Goal: Task Accomplishment & Management: Manage account settings

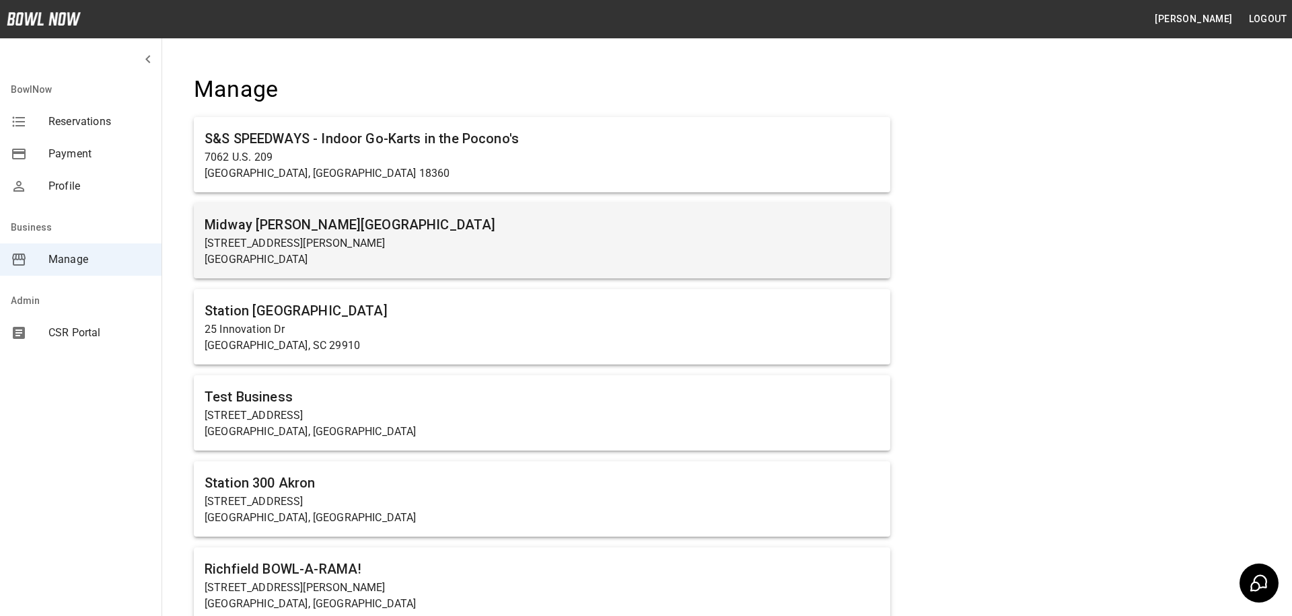
click at [283, 232] on h6 "Midway [PERSON_NAME][GEOGRAPHIC_DATA]" at bounding box center [542, 225] width 675 height 22
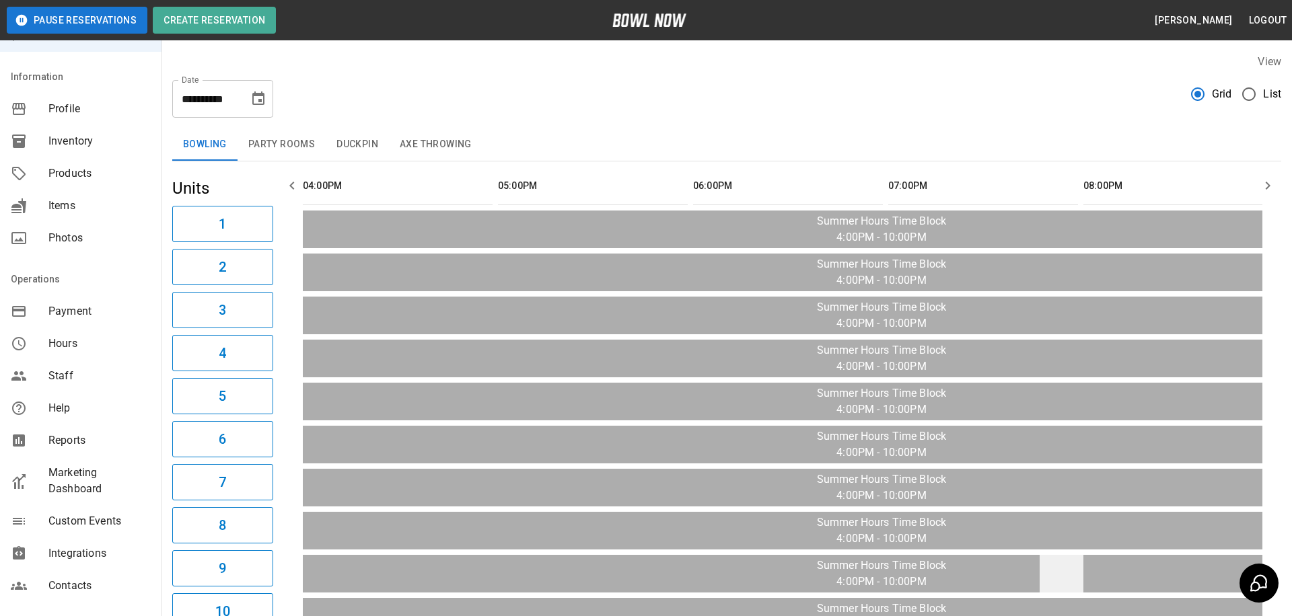
scroll to position [103, 0]
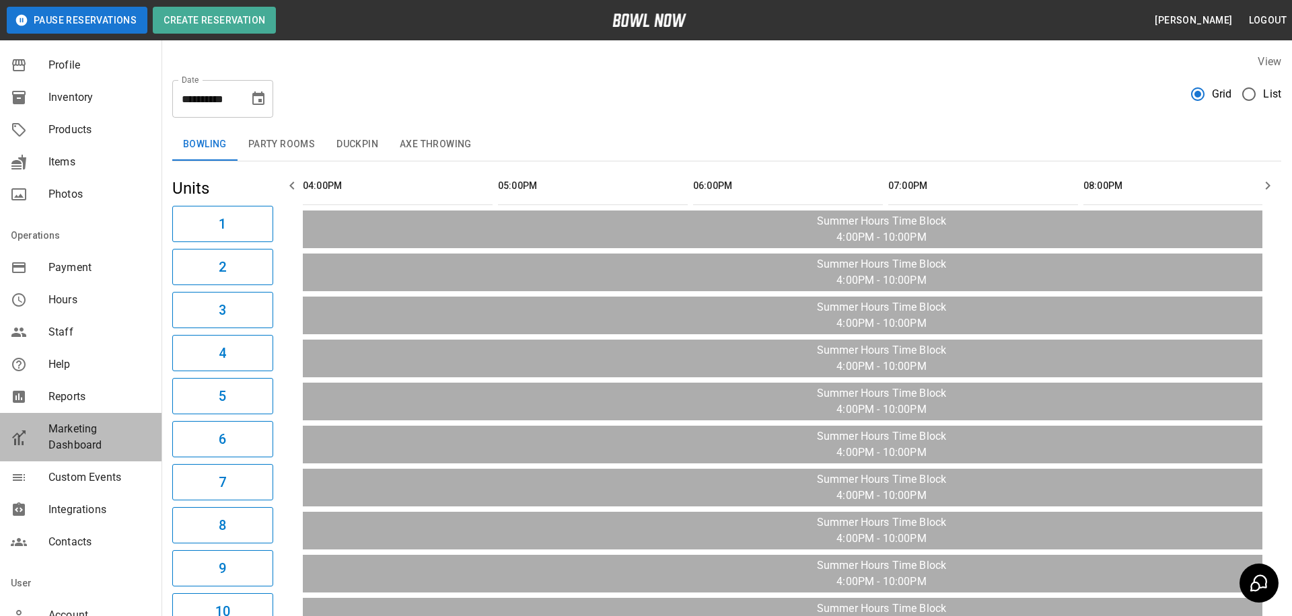
click at [68, 437] on span "Marketing Dashboard" at bounding box center [99, 437] width 102 height 32
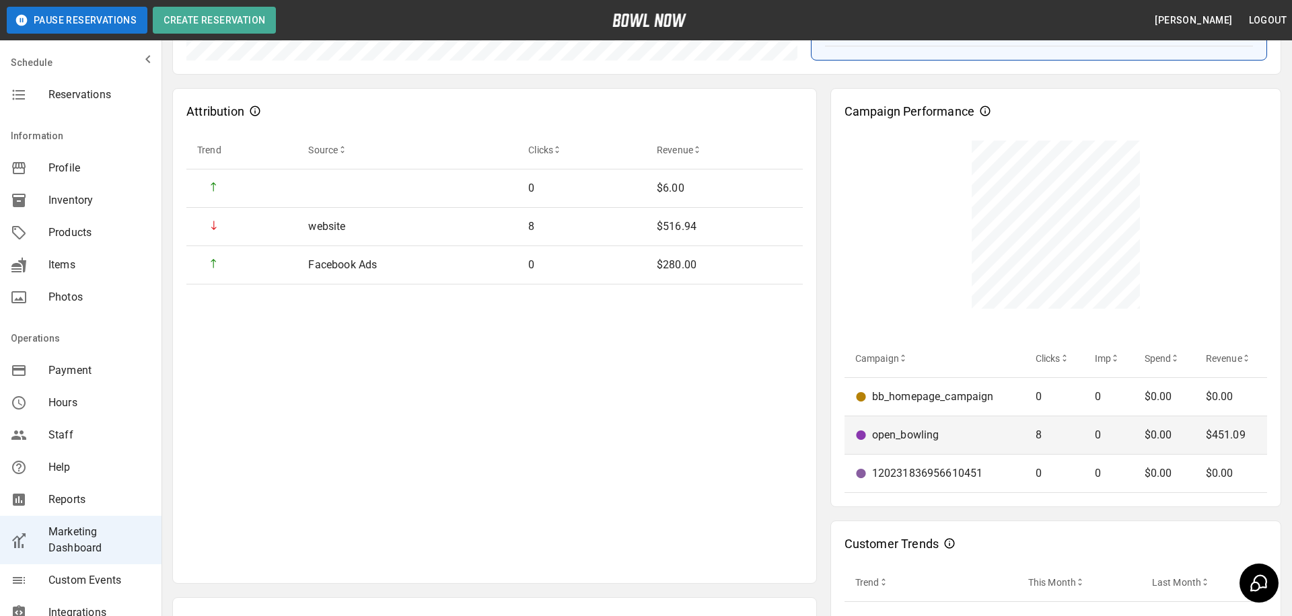
scroll to position [339, 0]
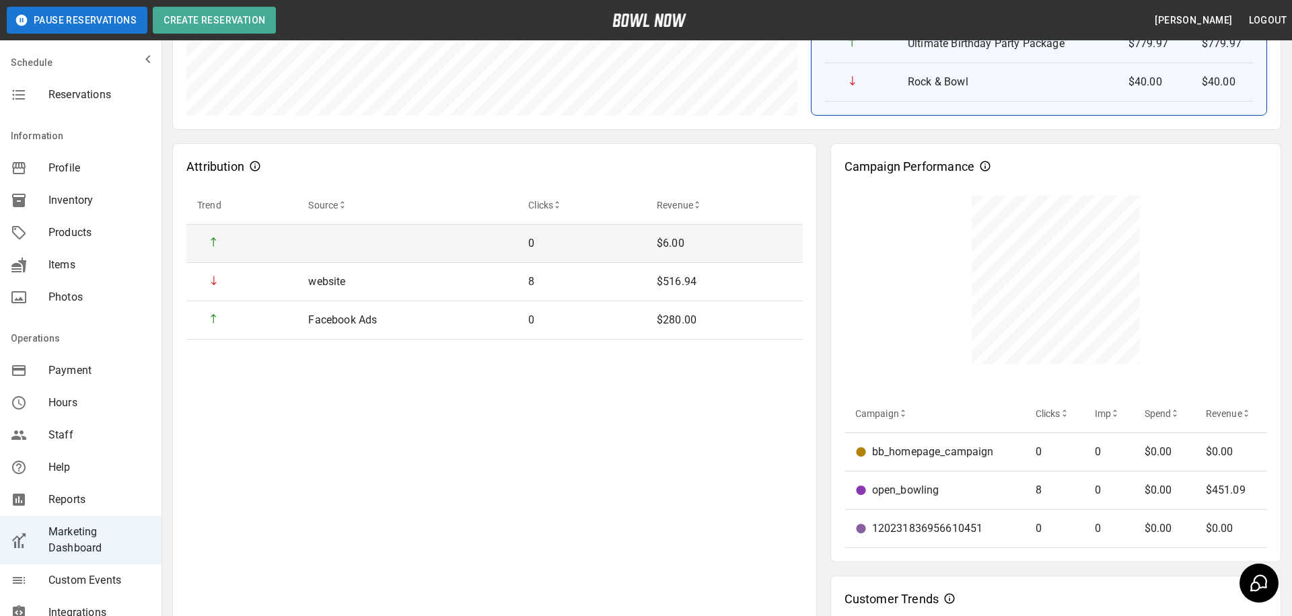
click at [327, 242] on td "sticky table" at bounding box center [407, 244] width 220 height 38
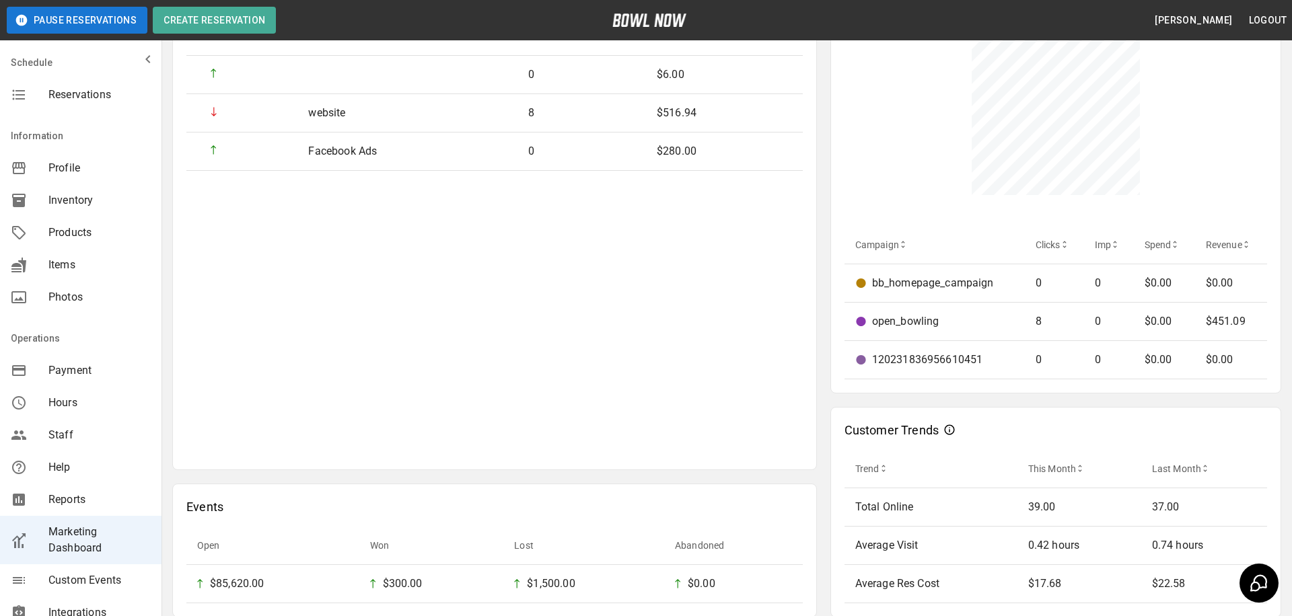
scroll to position [592, 0]
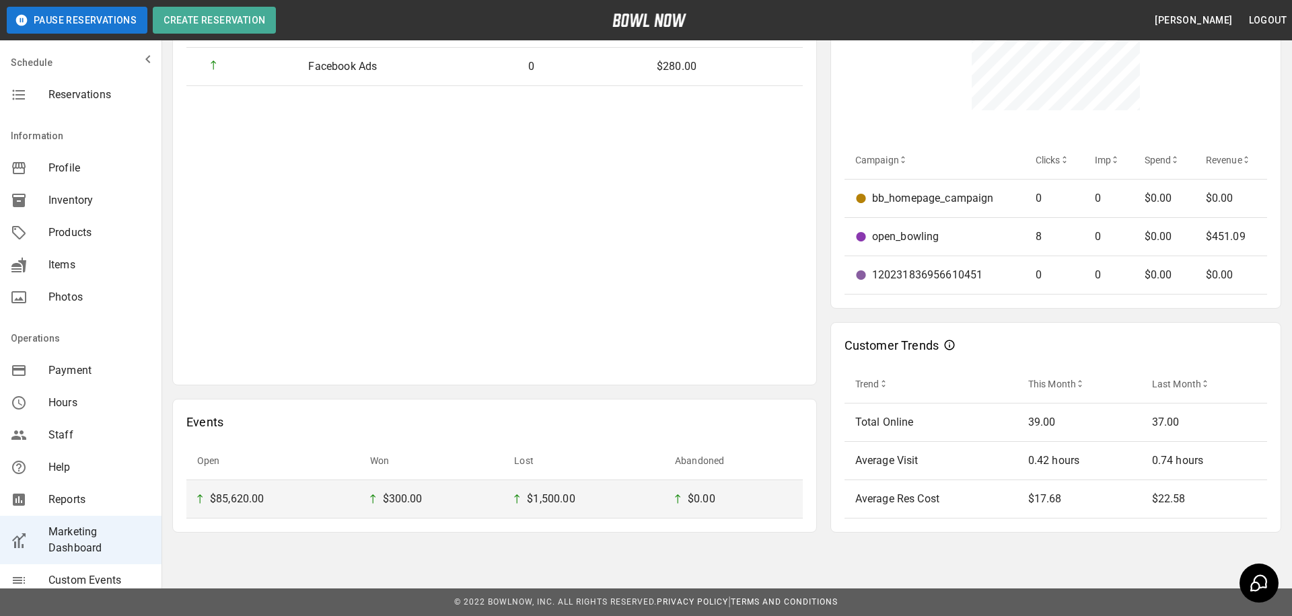
click at [317, 505] on div "$85,620.00" at bounding box center [272, 499] width 151 height 16
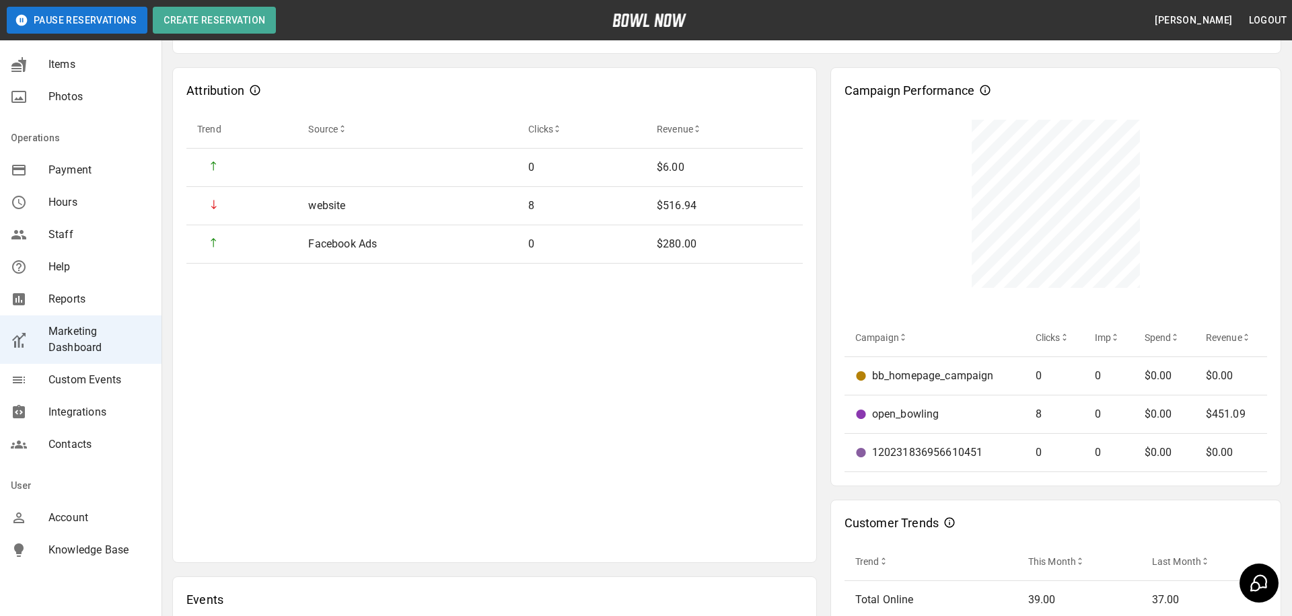
scroll to position [203, 0]
click at [62, 383] on span "Custom Events" at bounding box center [99, 378] width 102 height 16
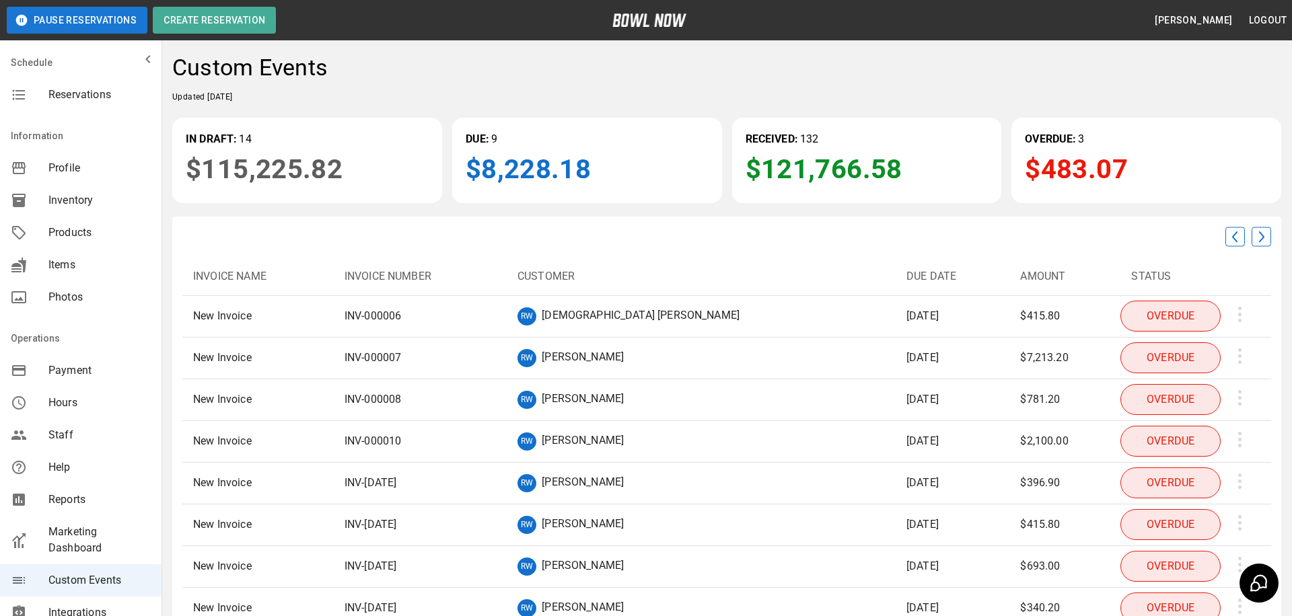
click at [1257, 234] on img at bounding box center [1262, 237] width 20 height 20
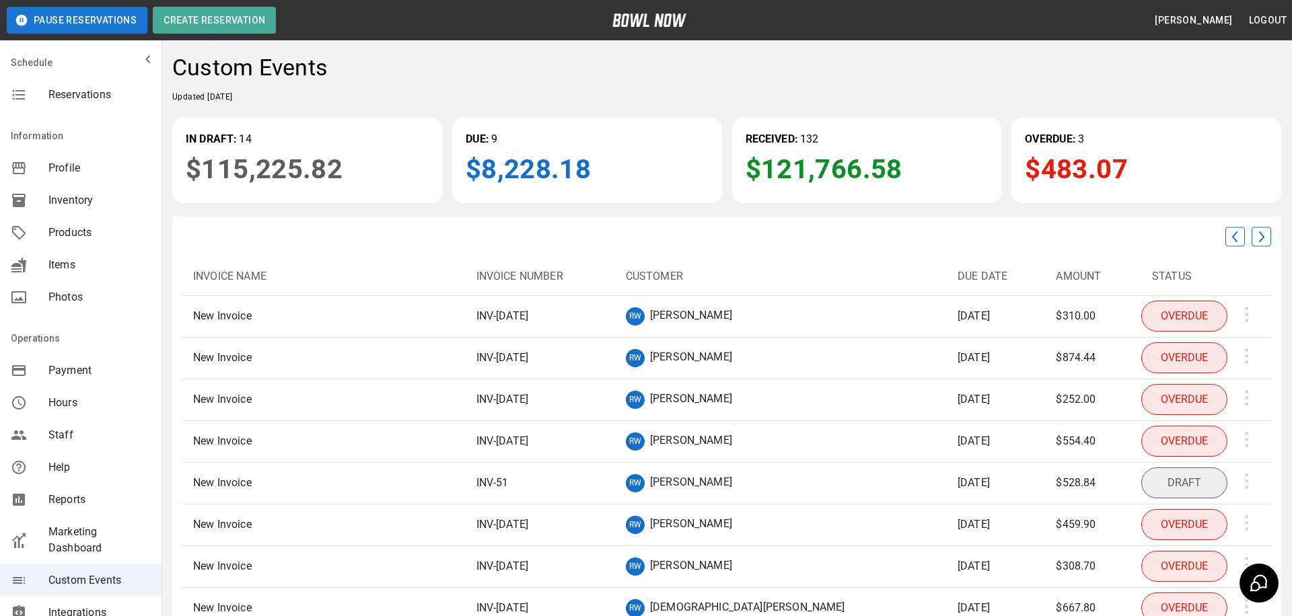
click at [1229, 236] on img at bounding box center [1235, 237] width 20 height 20
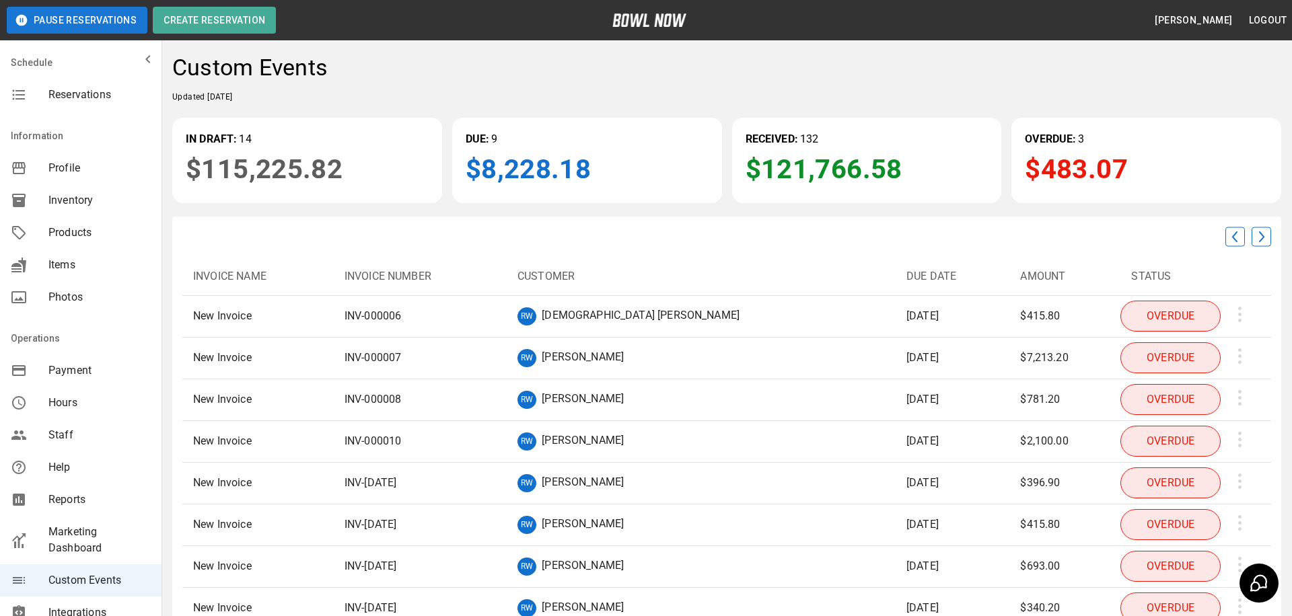
click at [1088, 159] on p "$483.07" at bounding box center [1146, 169] width 243 height 40
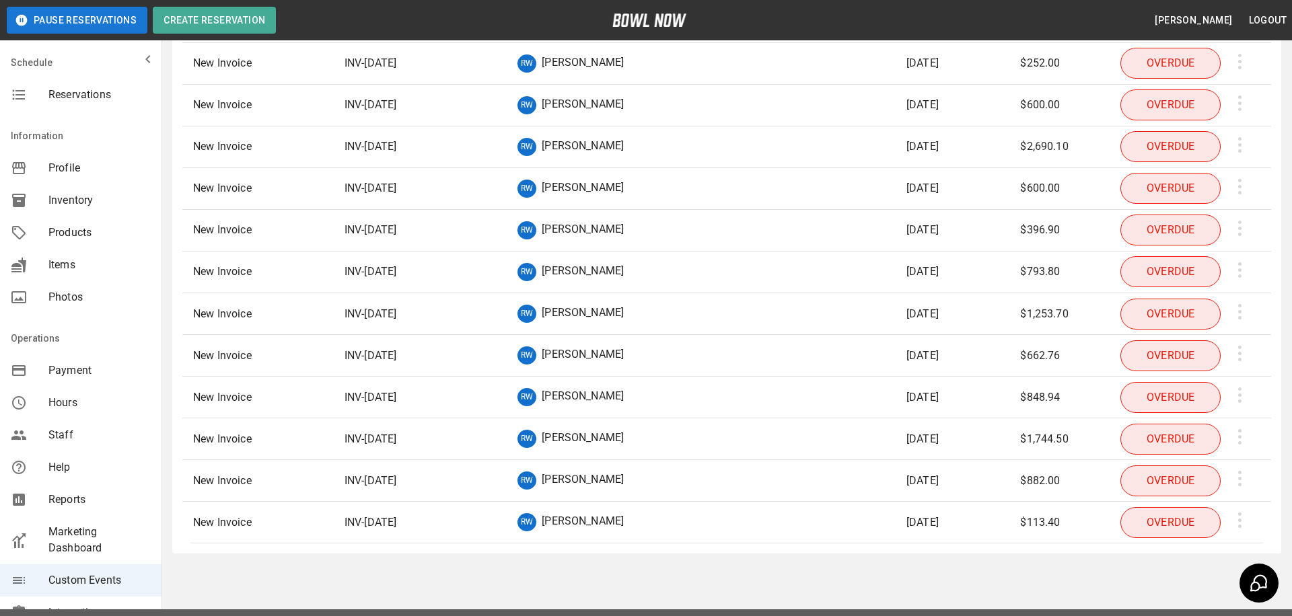
scroll to position [608, 0]
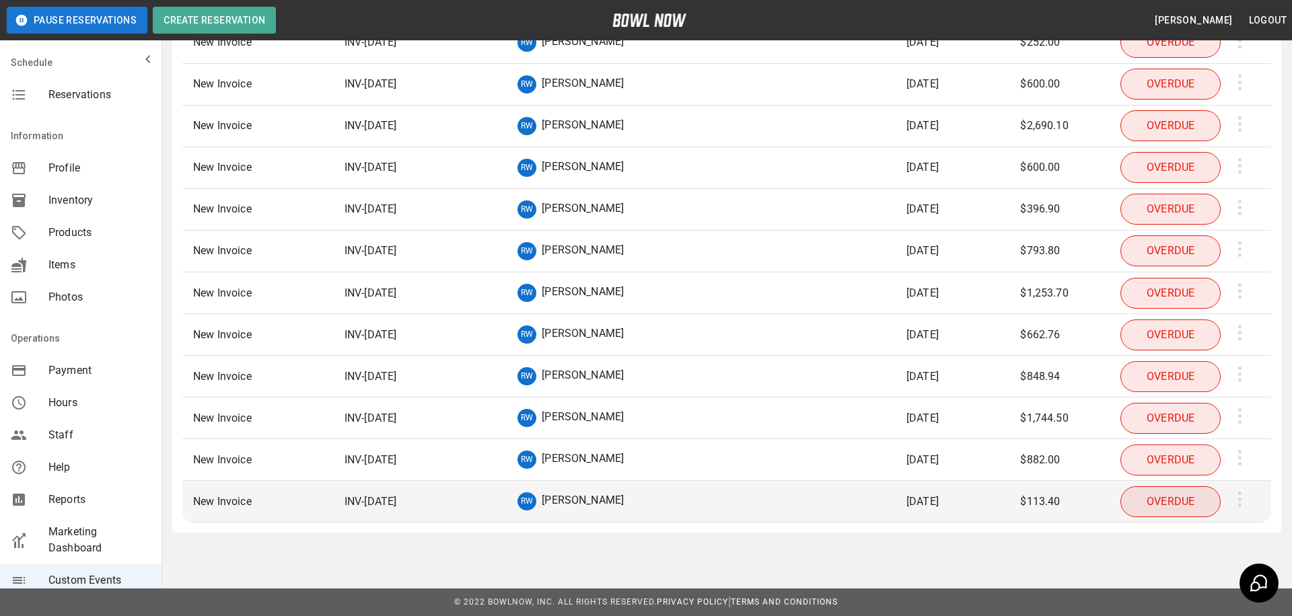
click at [1238, 497] on img "sticky table" at bounding box center [1239, 500] width 3 height 16
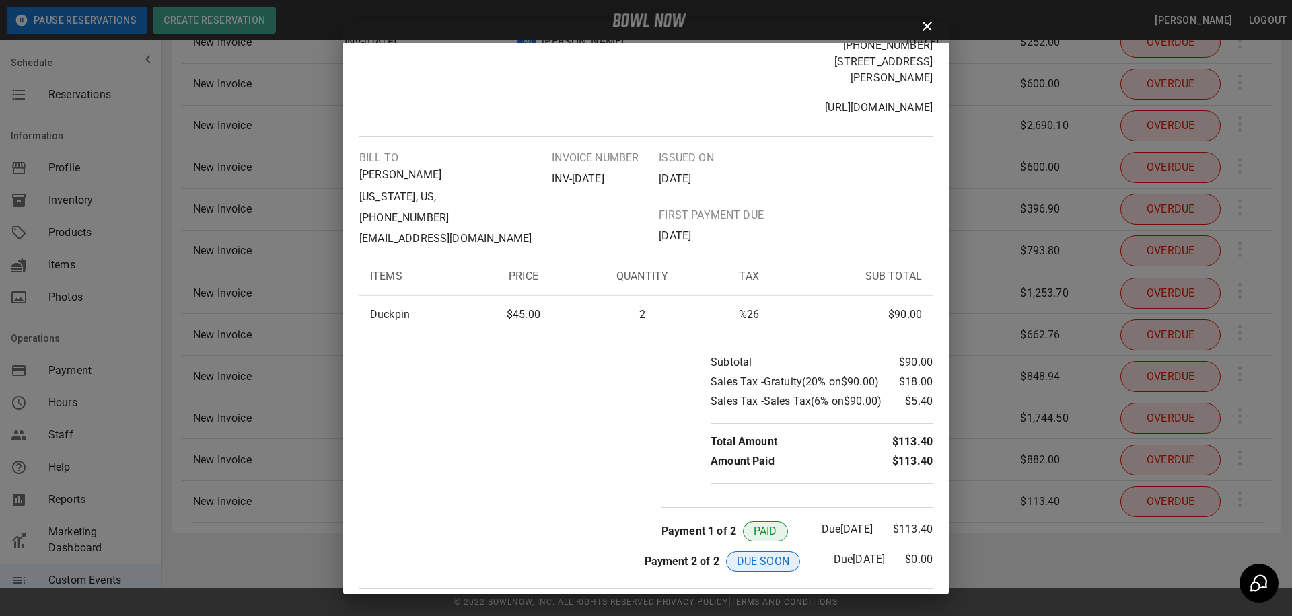
scroll to position [67, 0]
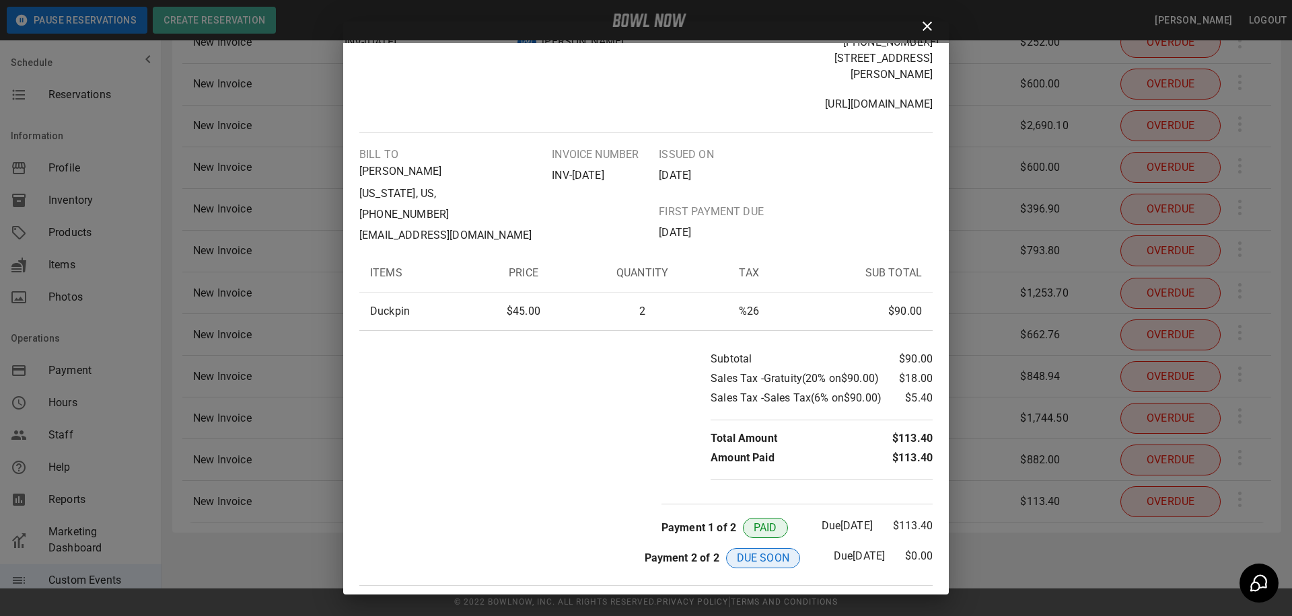
click at [961, 181] on div "Invoice [GEOGRAPHIC_DATA] [PHONE_NUMBER] [STREET_ADDRESS][PERSON_NAME] [URL][DO…" at bounding box center [646, 308] width 1292 height 616
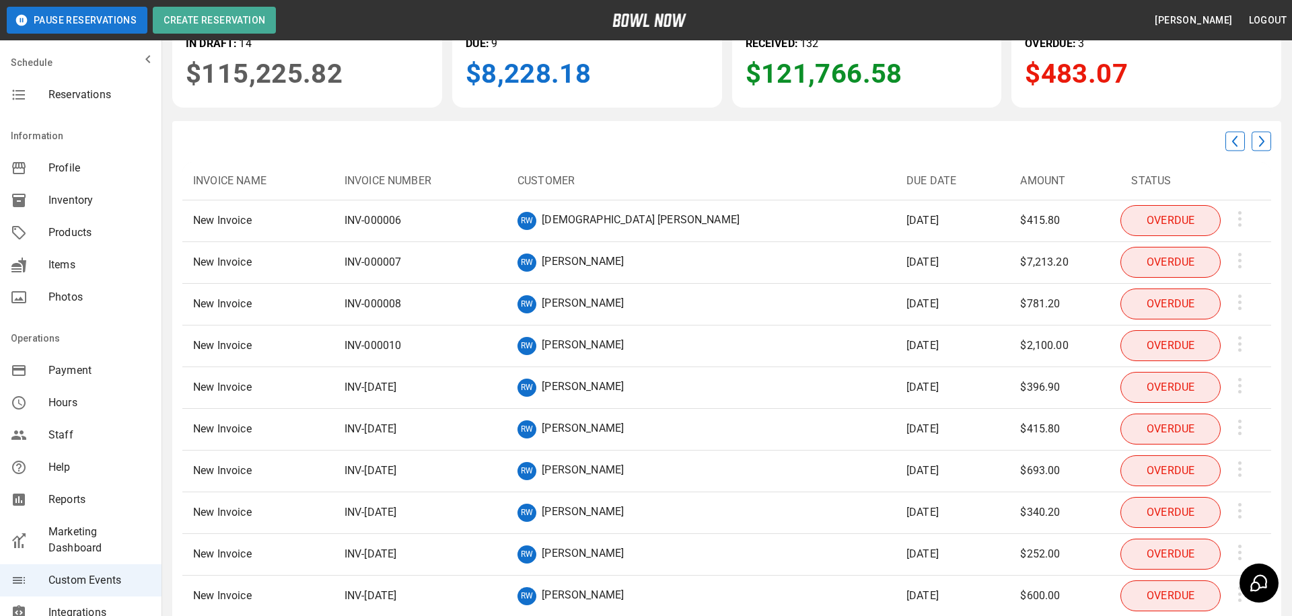
scroll to position [87, 0]
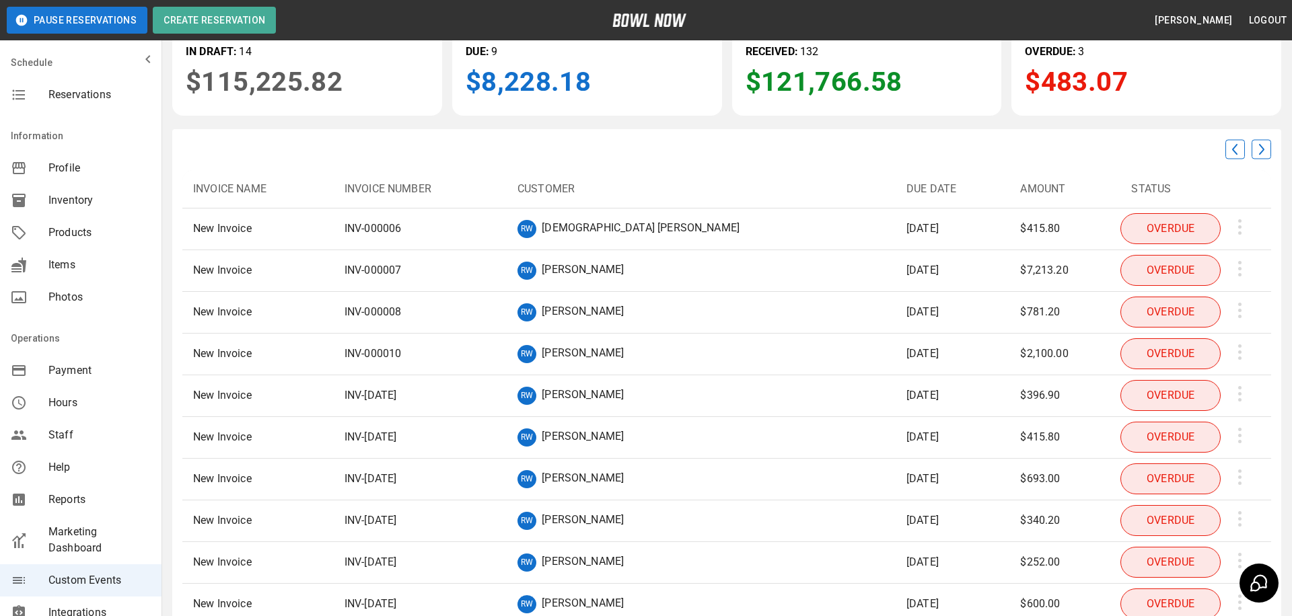
click at [1153, 233] on p "OVERDUE" at bounding box center [1171, 228] width 100 height 31
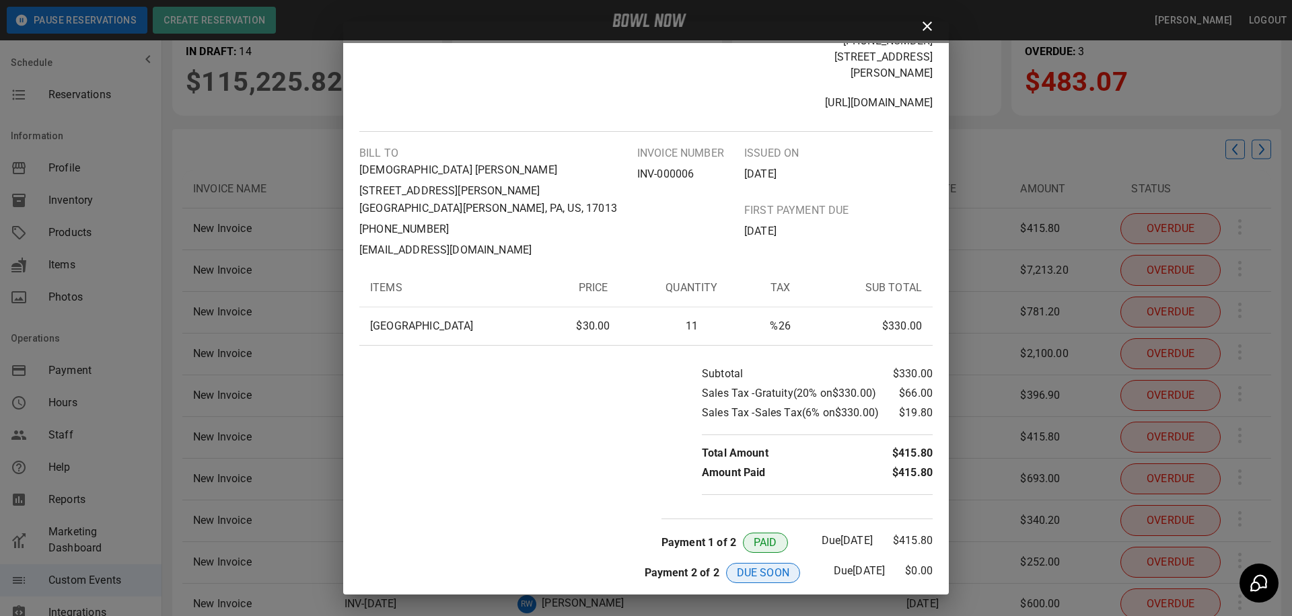
scroll to position [83, 0]
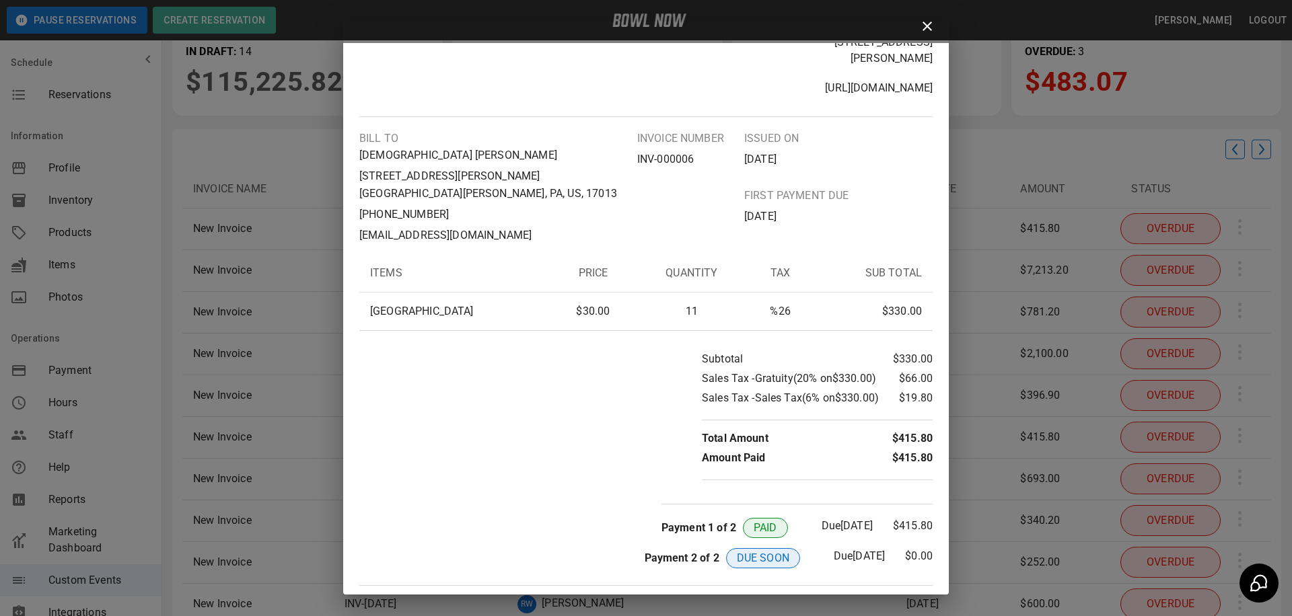
click at [961, 120] on div "Invoice [GEOGRAPHIC_DATA] [PHONE_NUMBER] [STREET_ADDRESS][PERSON_NAME] [URL][DO…" at bounding box center [646, 308] width 1292 height 616
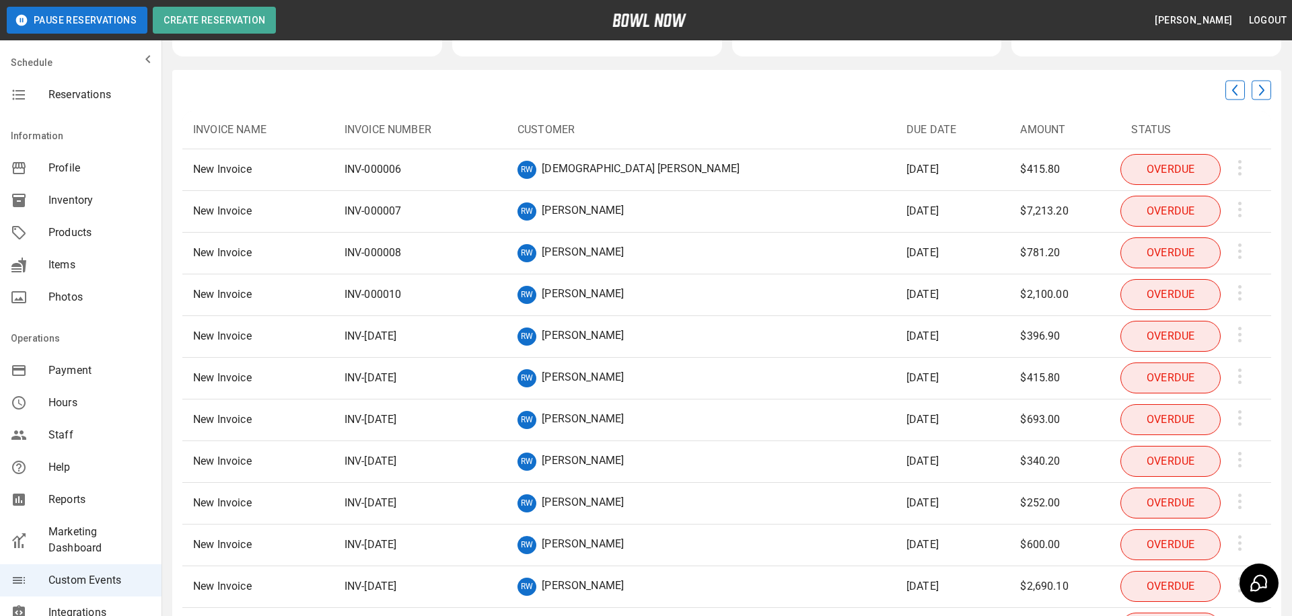
scroll to position [149, 0]
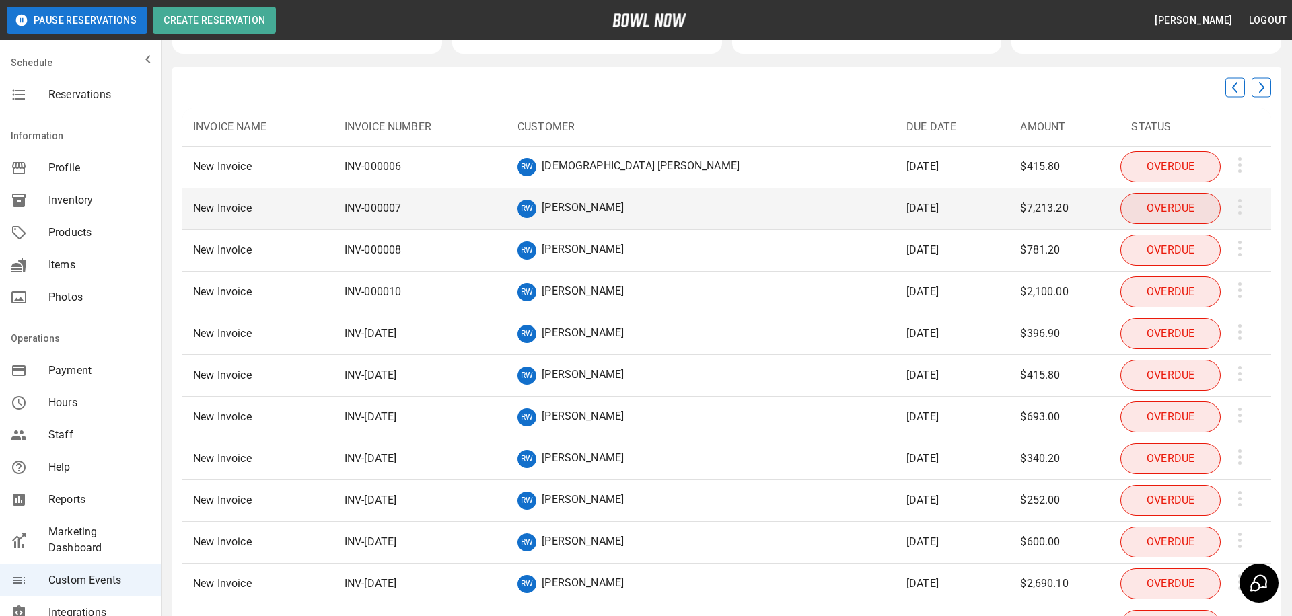
click at [712, 211] on div "[PERSON_NAME]" at bounding box center [701, 209] width 367 height 18
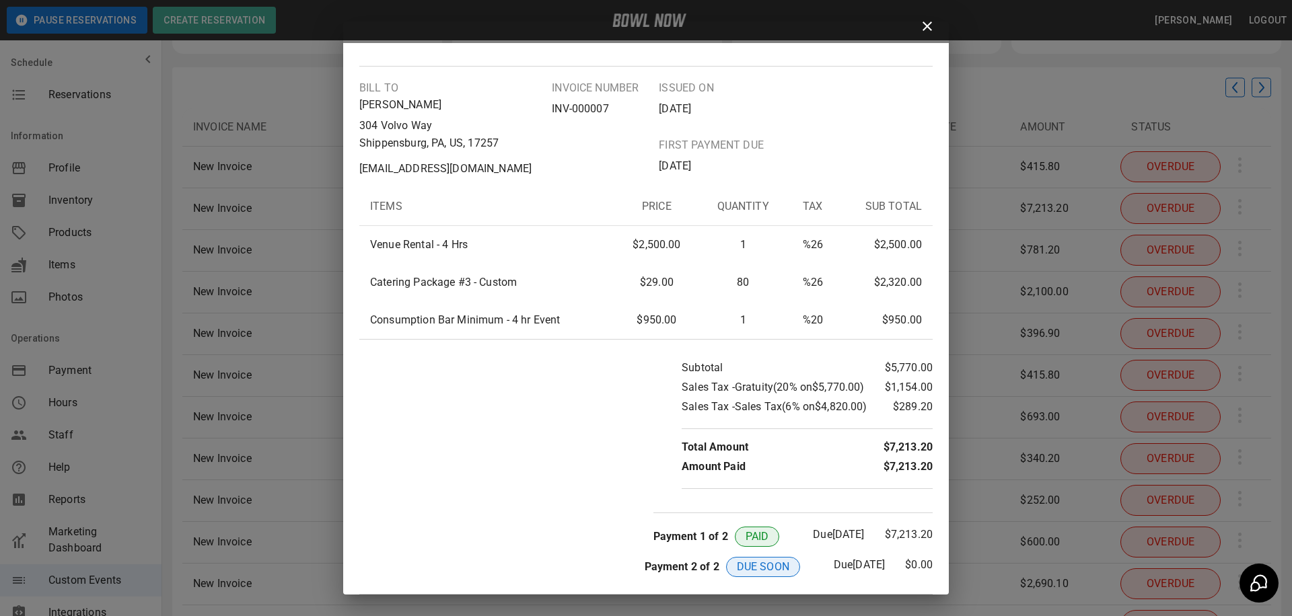
scroll to position [142, 0]
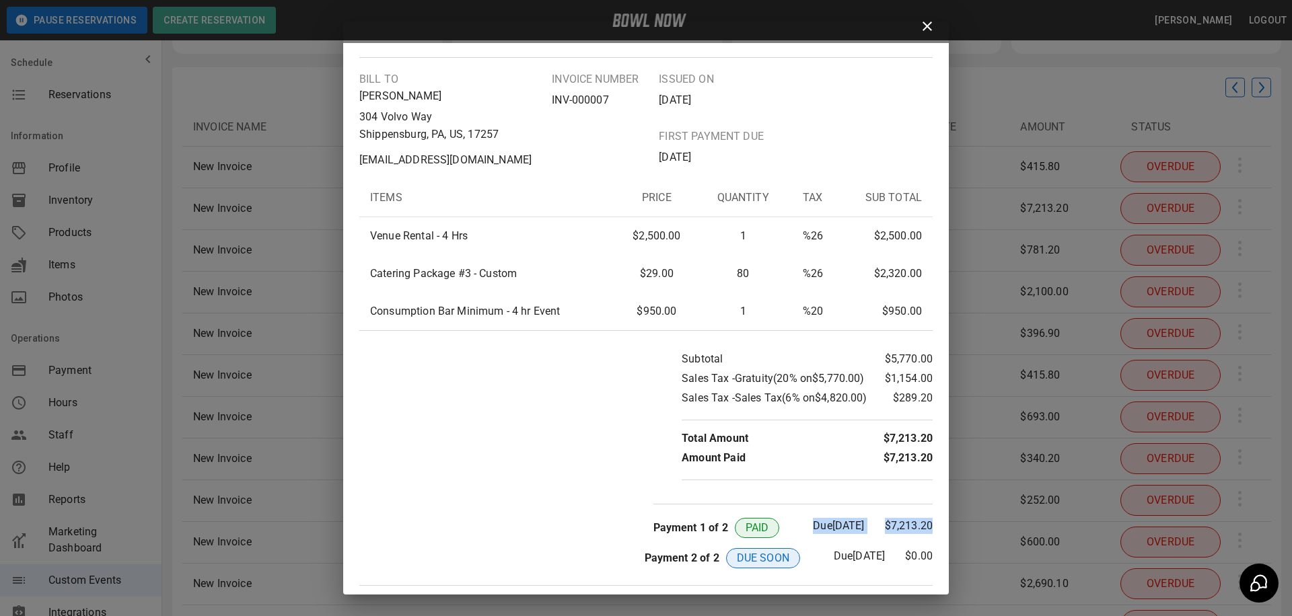
drag, startPoint x: 740, startPoint y: 511, endPoint x: 947, endPoint y: 526, distance: 207.9
click at [947, 526] on div "Invoice [GEOGRAPHIC_DATA] [PHONE_NUMBER] [STREET_ADDRESS][PERSON_NAME] [URL][DO…" at bounding box center [646, 319] width 606 height 552
click at [927, 28] on icon at bounding box center [927, 26] width 16 height 16
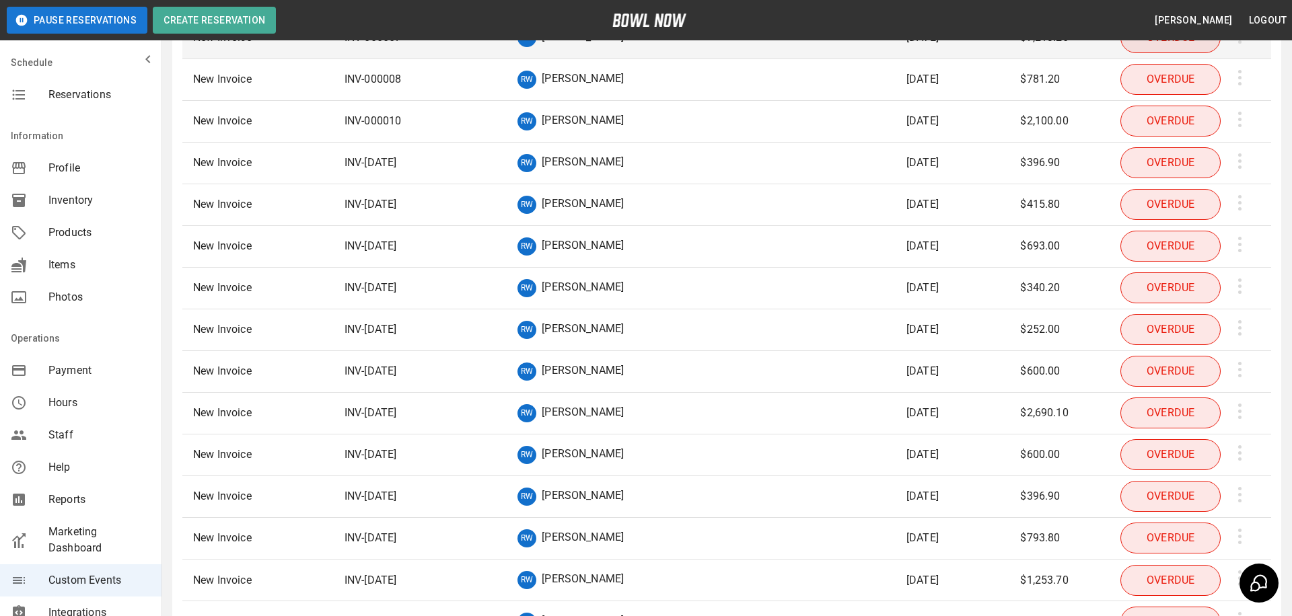
scroll to position [314, 0]
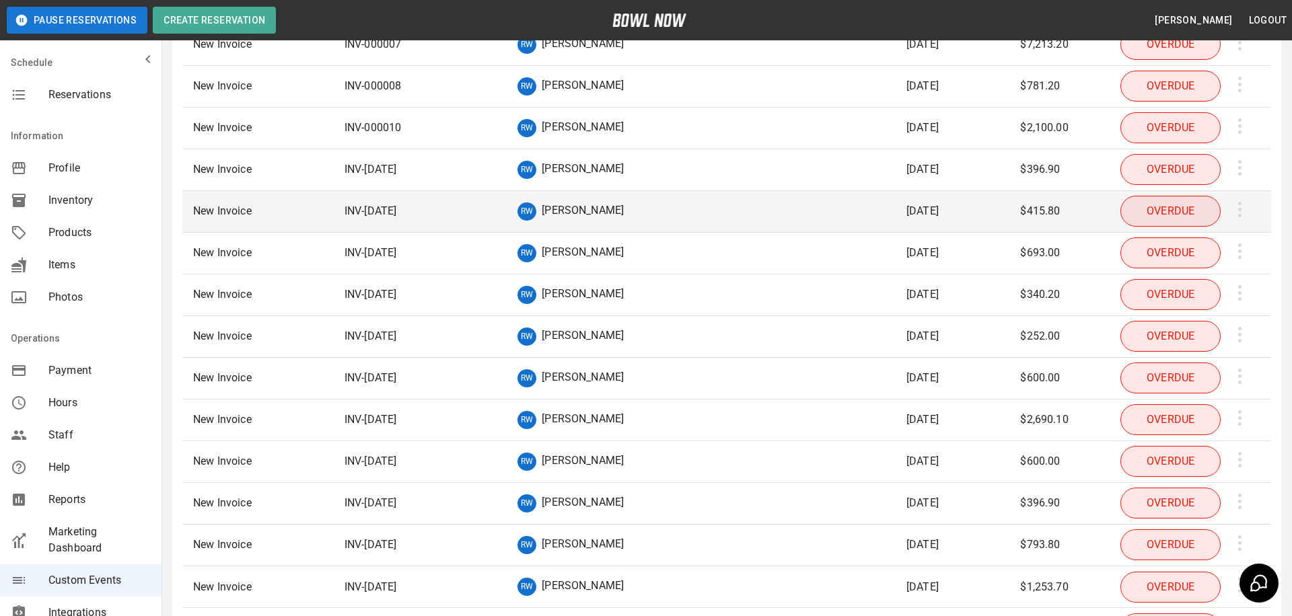
click at [705, 216] on div "RW [PERSON_NAME]" at bounding box center [701, 212] width 367 height 18
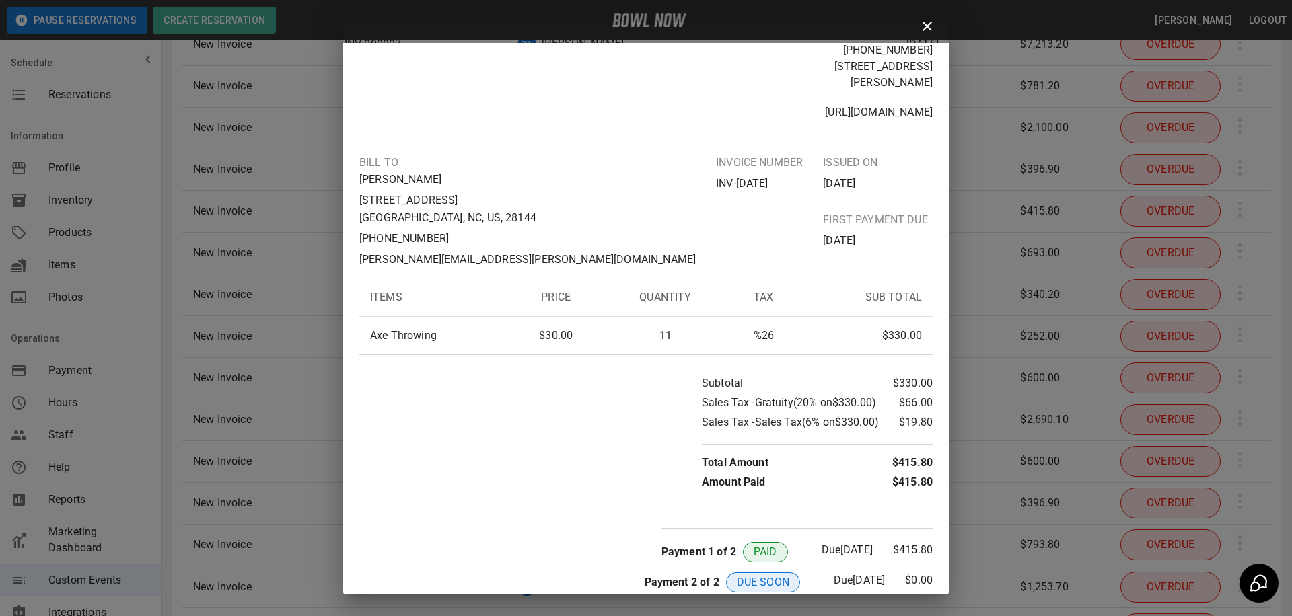
scroll to position [83, 0]
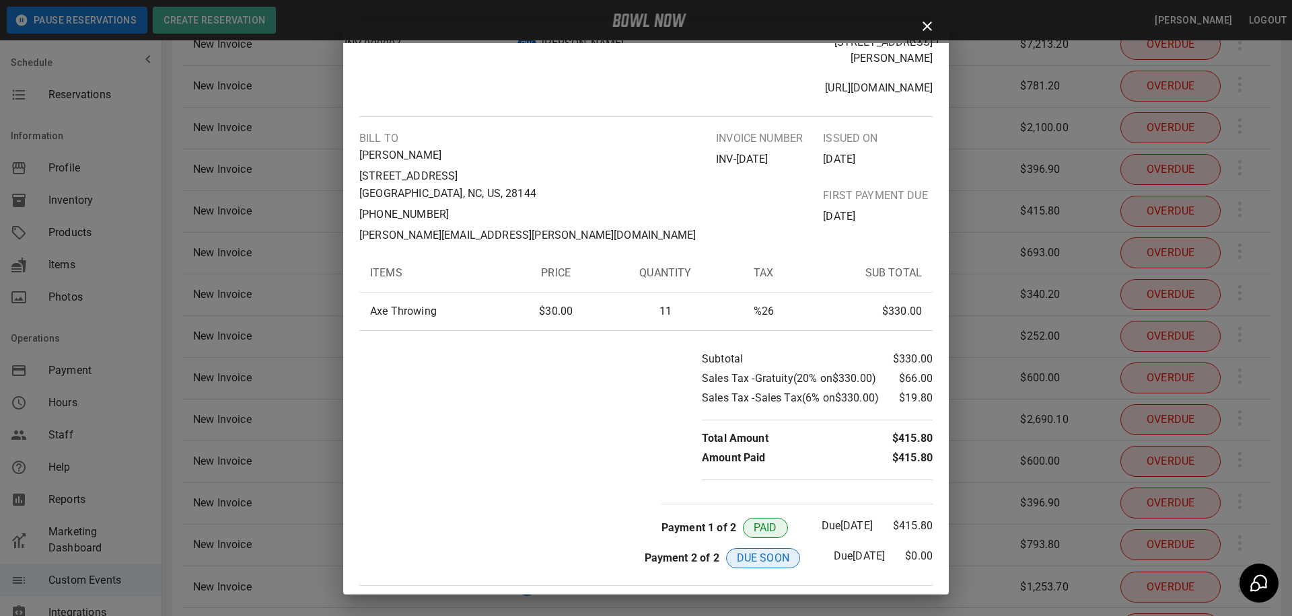
click at [928, 26] on icon at bounding box center [927, 26] width 9 height 9
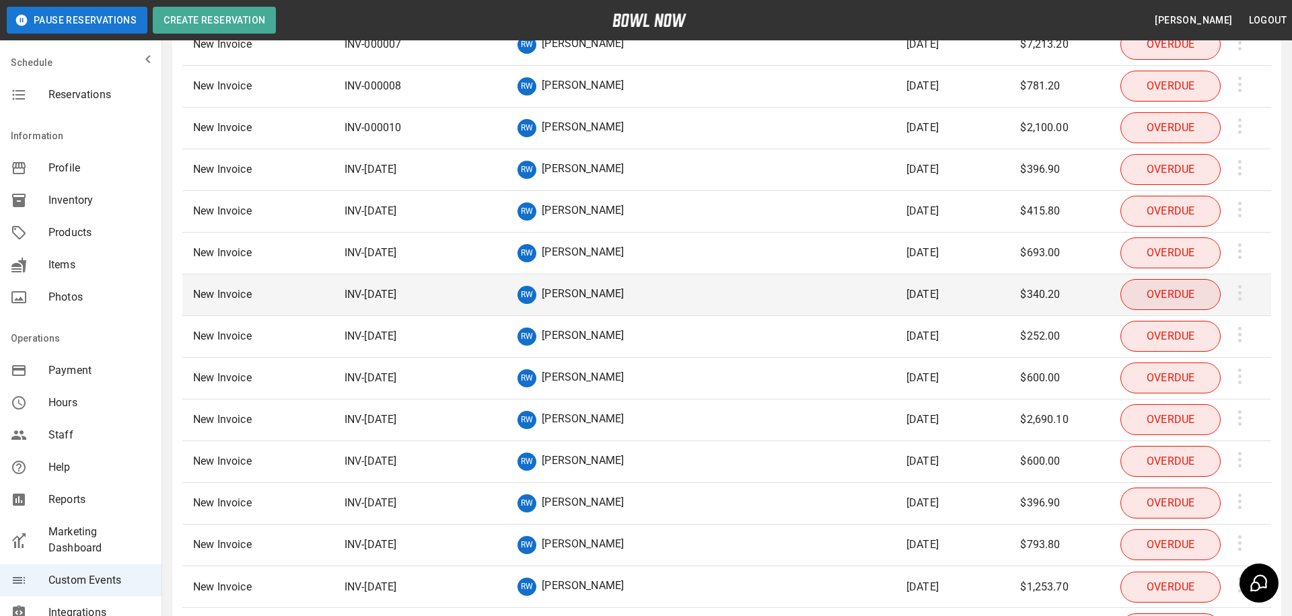
click at [993, 289] on td "[DATE]" at bounding box center [953, 296] width 114 height 42
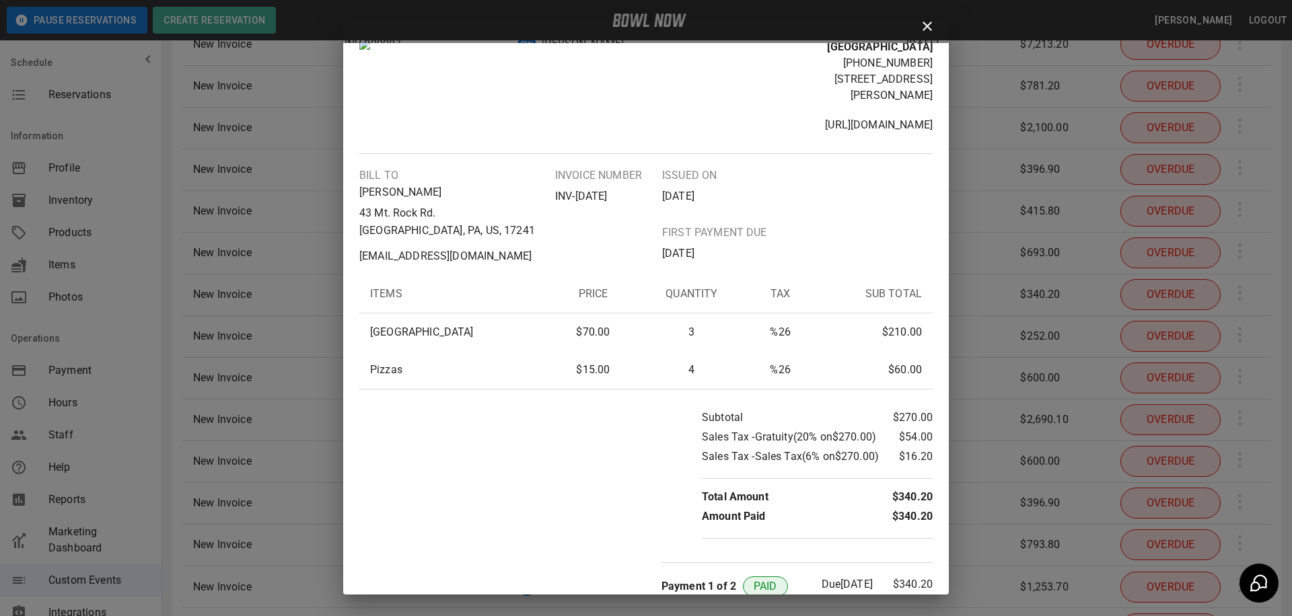
scroll to position [104, 0]
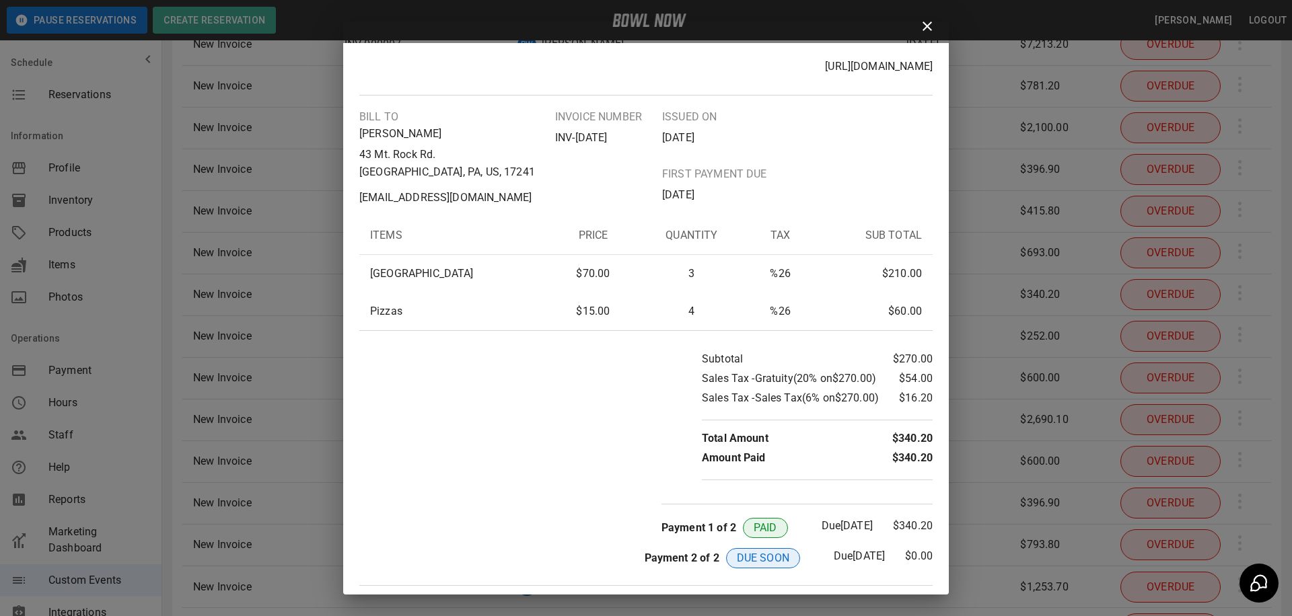
click at [1102, 382] on div "Invoice [GEOGRAPHIC_DATA] [PHONE_NUMBER] [STREET_ADDRESS][PERSON_NAME] [URL][DO…" at bounding box center [646, 308] width 1292 height 616
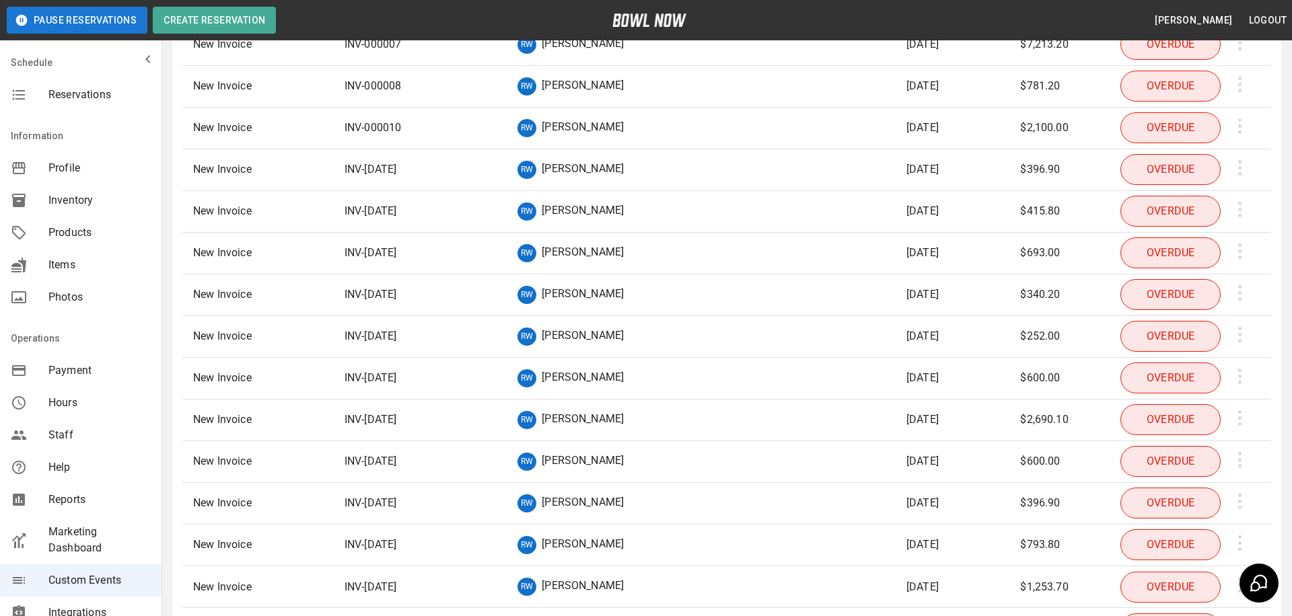
click at [1240, 332] on td "sticky table" at bounding box center [1246, 337] width 50 height 42
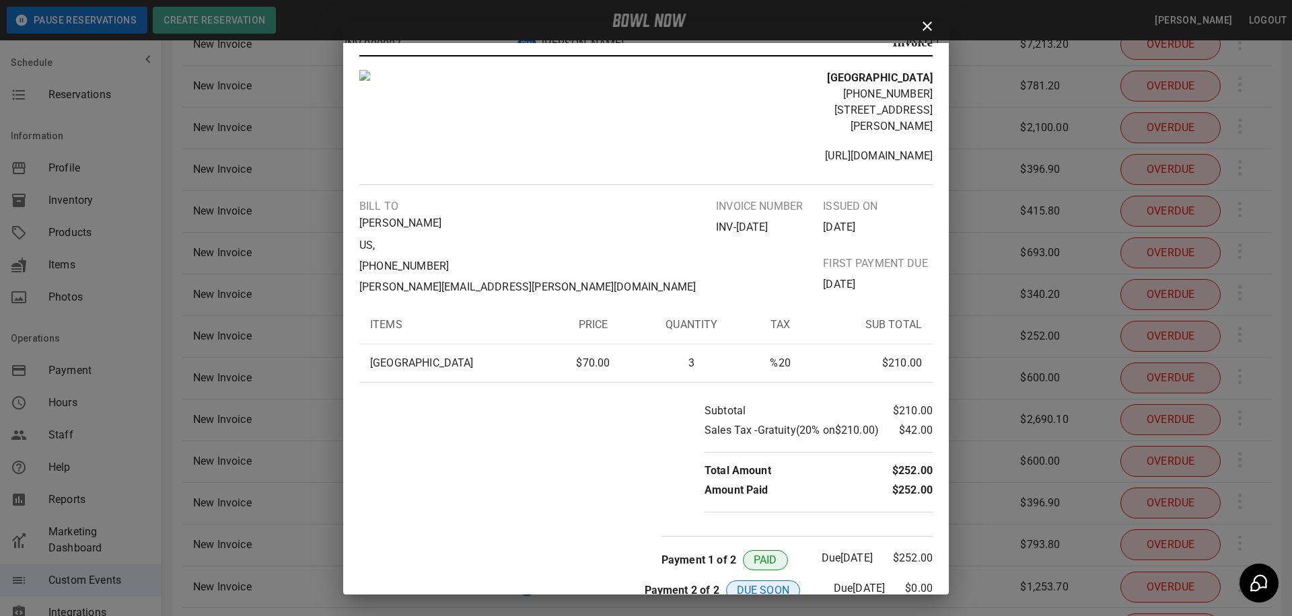
scroll to position [6, 0]
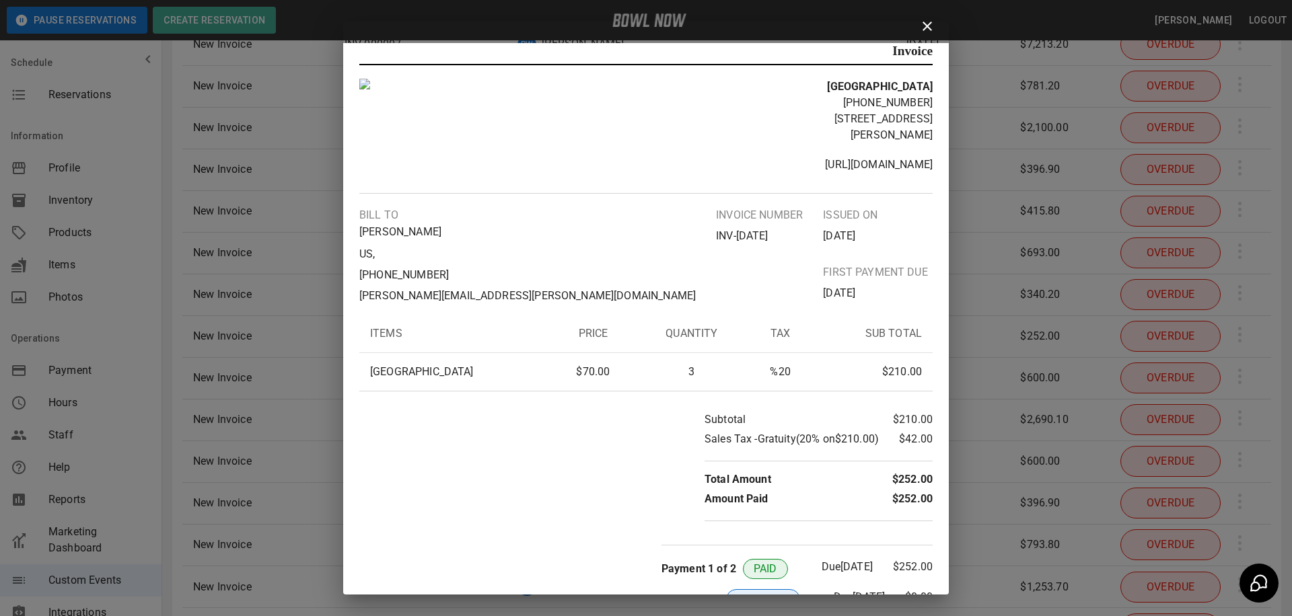
click at [995, 80] on div "Invoice [GEOGRAPHIC_DATA] [PHONE_NUMBER] [STREET_ADDRESS][PERSON_NAME] [URL][DO…" at bounding box center [646, 308] width 1292 height 616
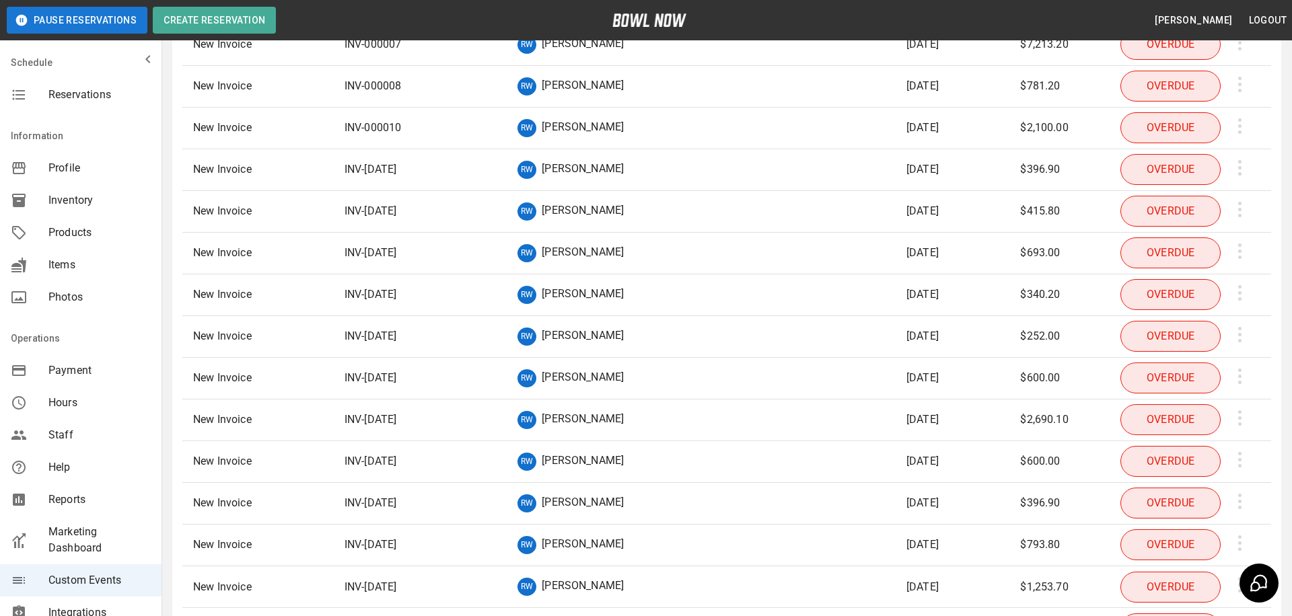
click at [233, 256] on p "New Invoice" at bounding box center [222, 253] width 59 height 16
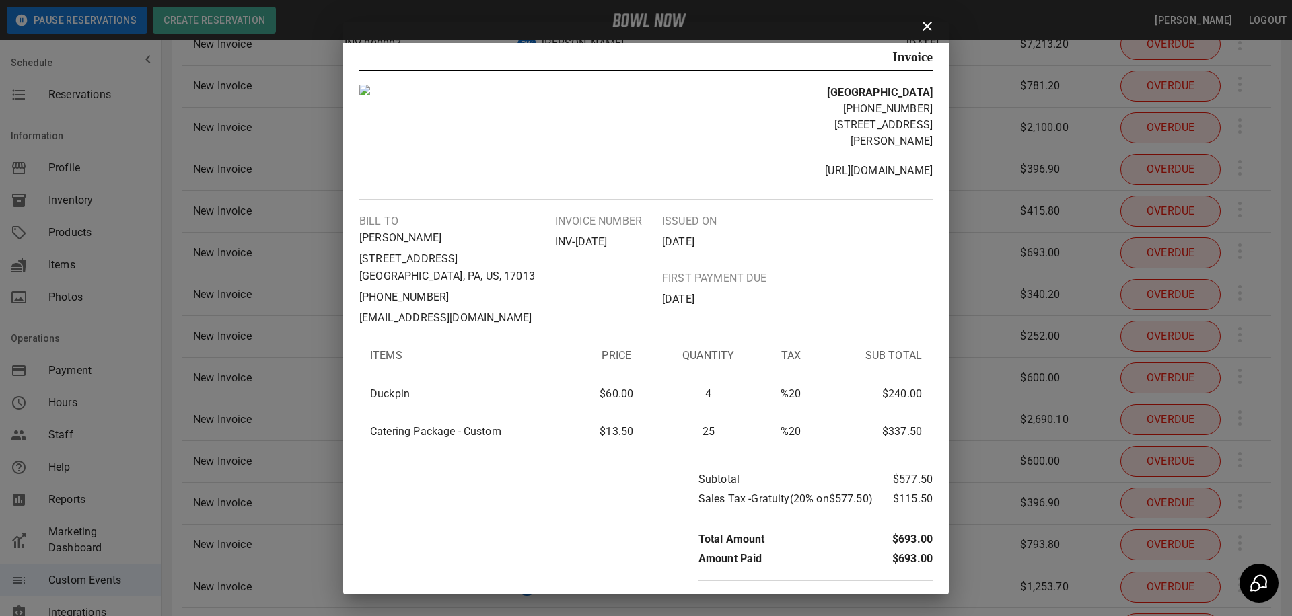
click at [1026, 139] on div "Invoice [GEOGRAPHIC_DATA] [PHONE_NUMBER] [STREET_ADDRESS][PERSON_NAME] [URL][DO…" at bounding box center [646, 308] width 1292 height 616
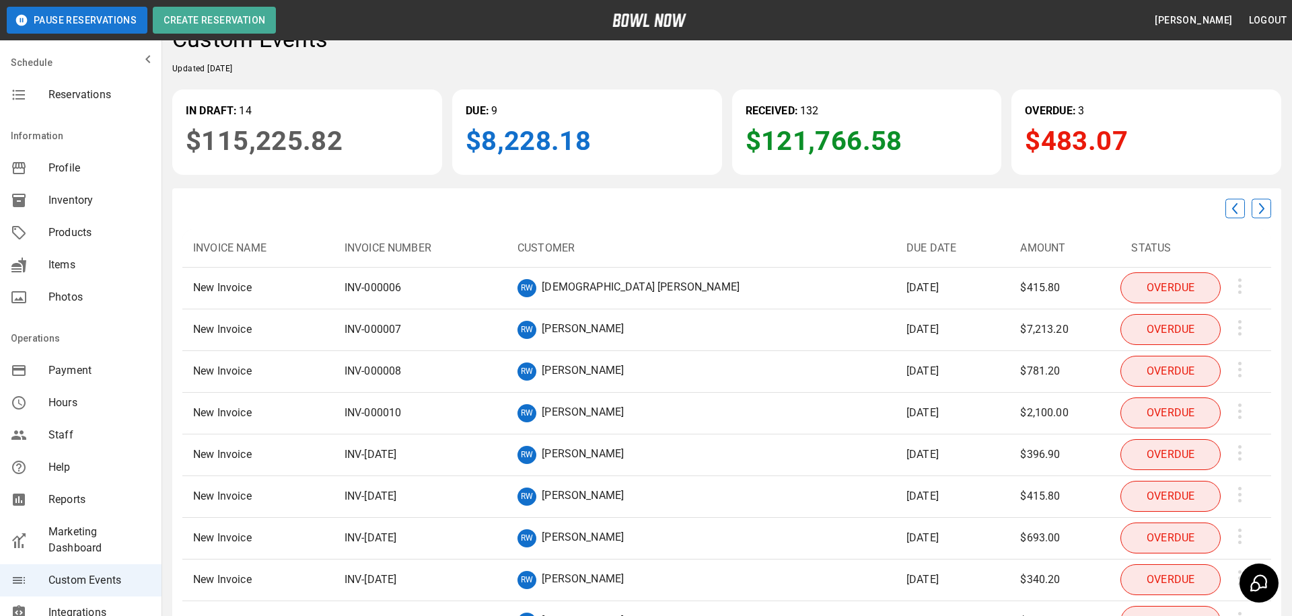
scroll to position [27, 0]
click at [1261, 205] on img at bounding box center [1262, 210] width 20 height 20
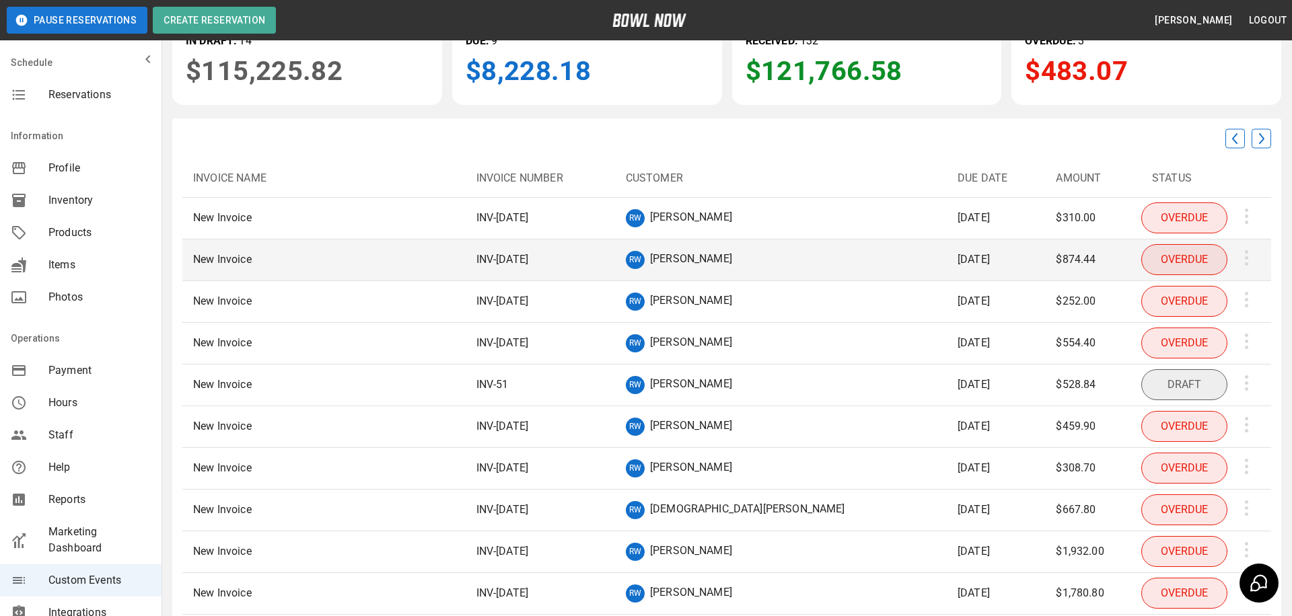
scroll to position [100, 0]
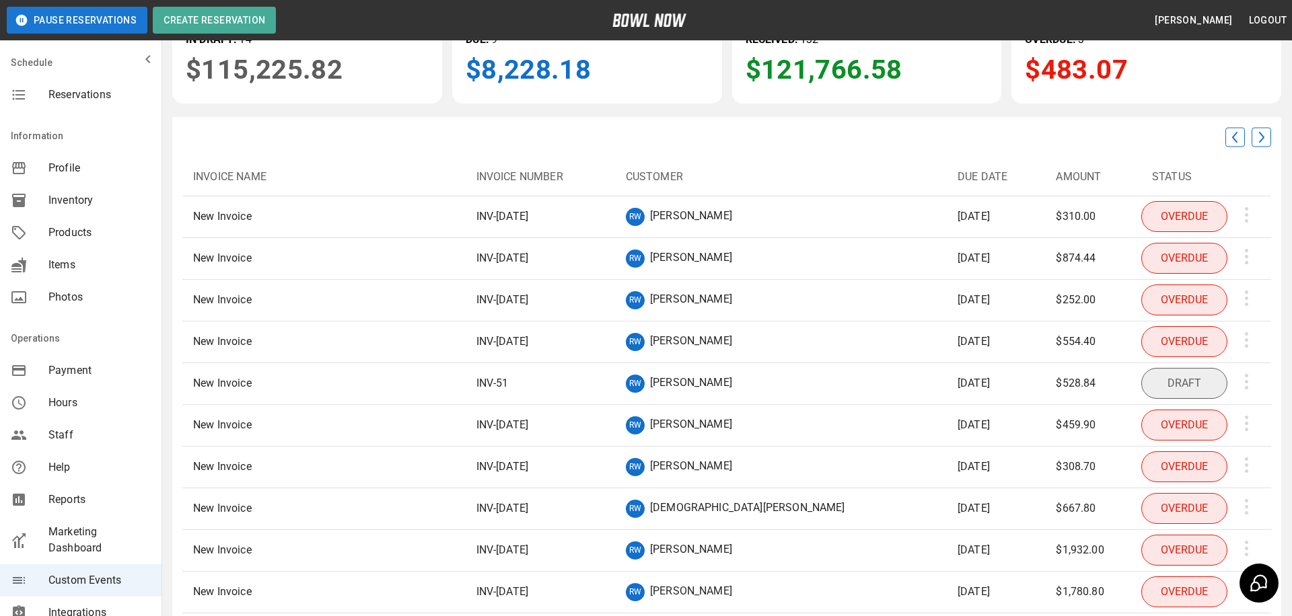
click at [1105, 392] on td "$528.84" at bounding box center [1093, 384] width 96 height 42
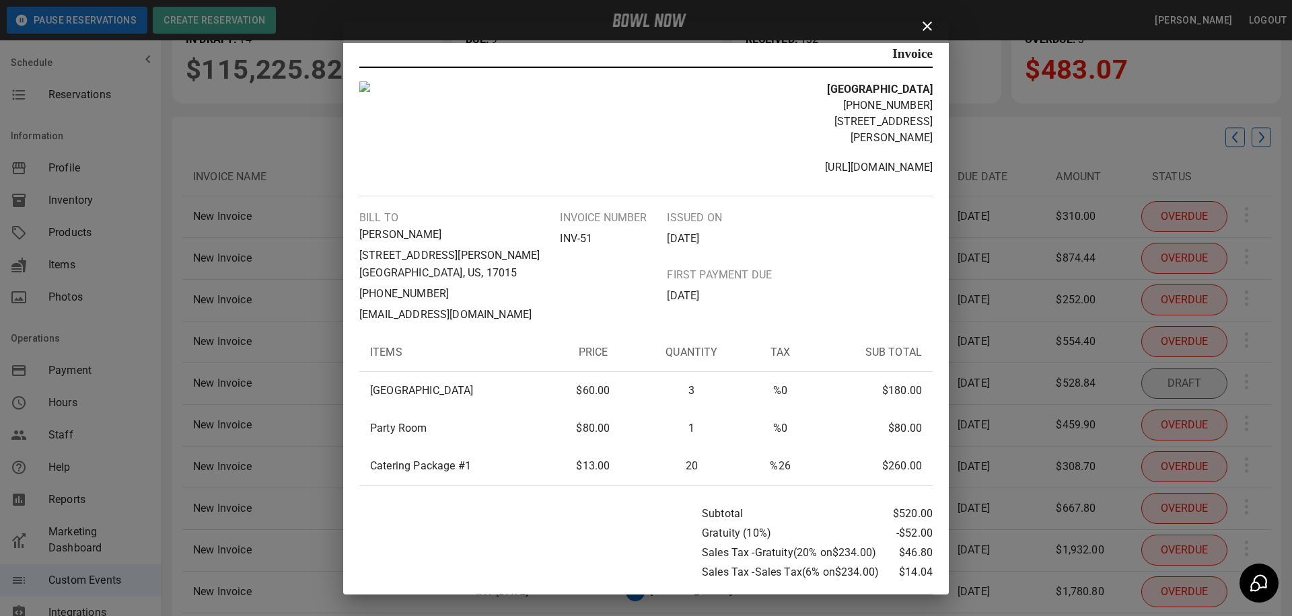
scroll to position [0, 0]
click at [1055, 217] on div "Invoice [GEOGRAPHIC_DATA] [PHONE_NUMBER] [STREET_ADDRESS][PERSON_NAME] [URL][DO…" at bounding box center [646, 308] width 1292 height 616
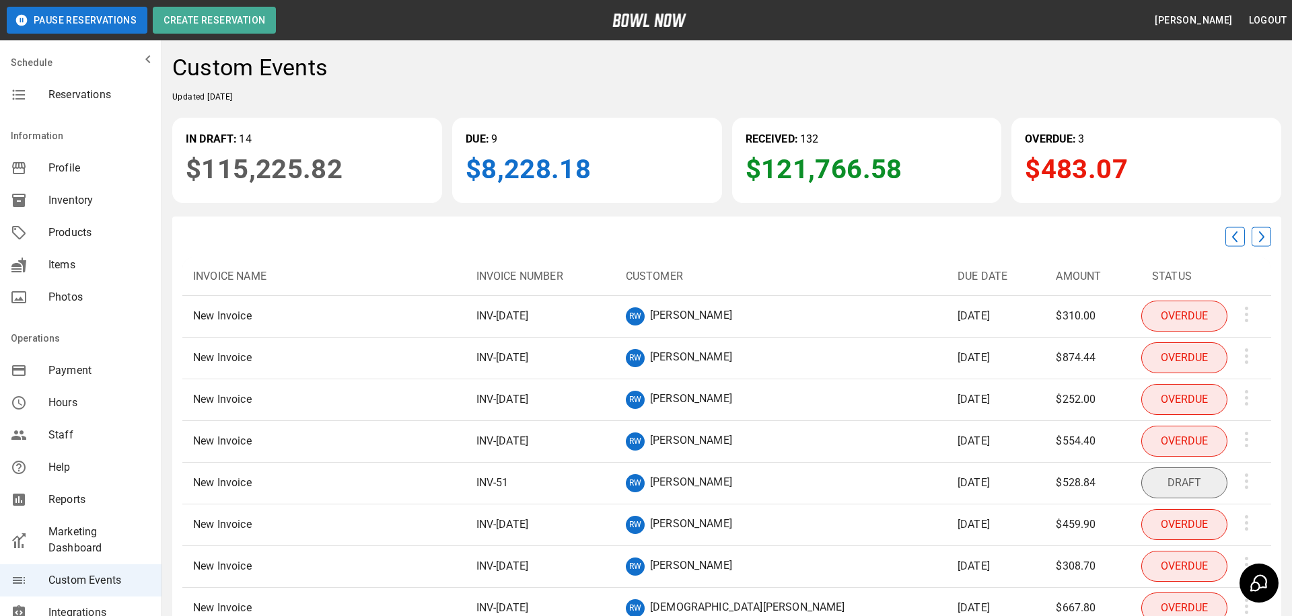
click at [1248, 234] on div at bounding box center [726, 237] width 1089 height 20
click at [1237, 234] on img at bounding box center [1235, 237] width 20 height 20
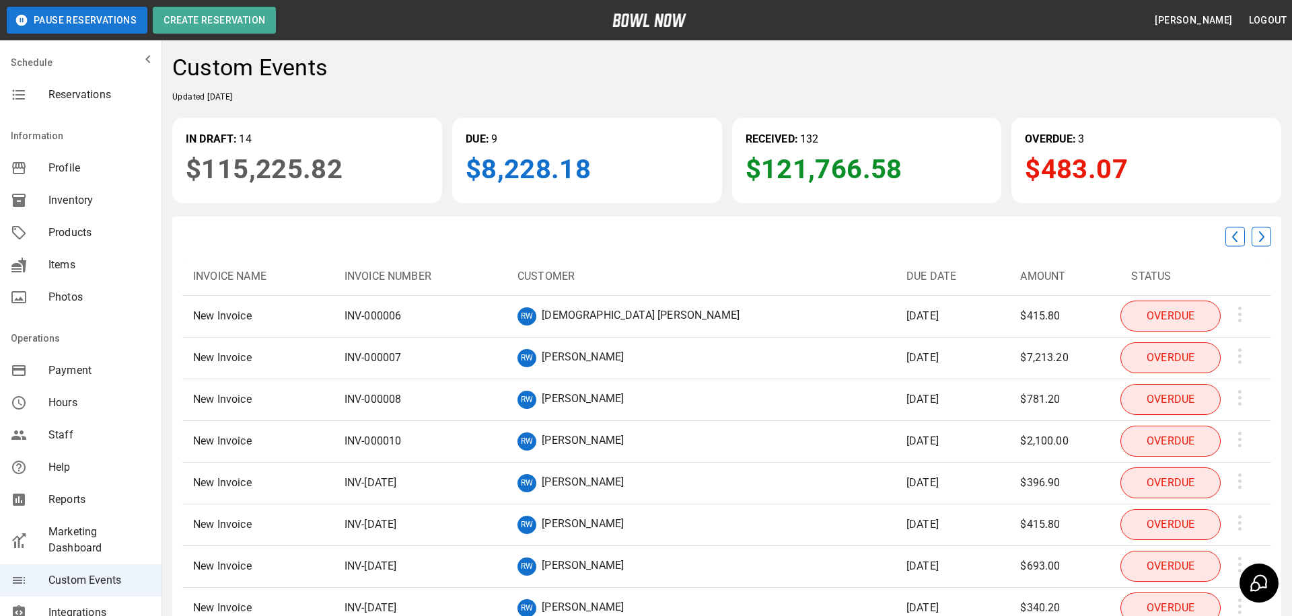
click at [1258, 236] on img at bounding box center [1262, 237] width 20 height 20
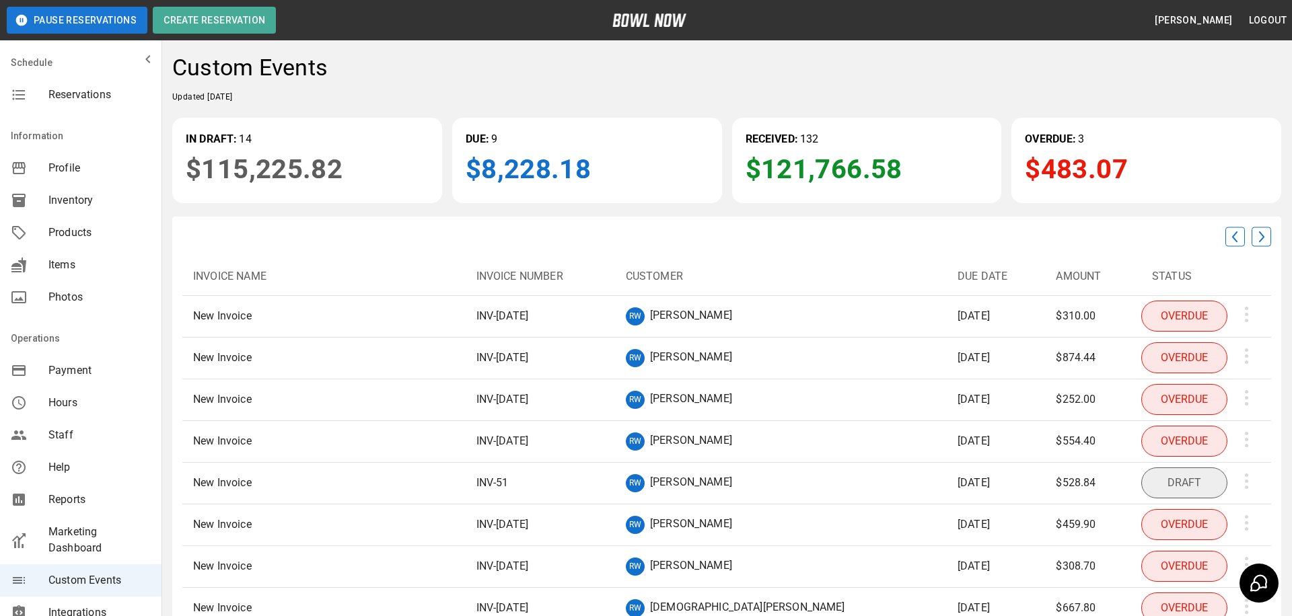
click at [1260, 238] on img at bounding box center [1262, 237] width 20 height 20
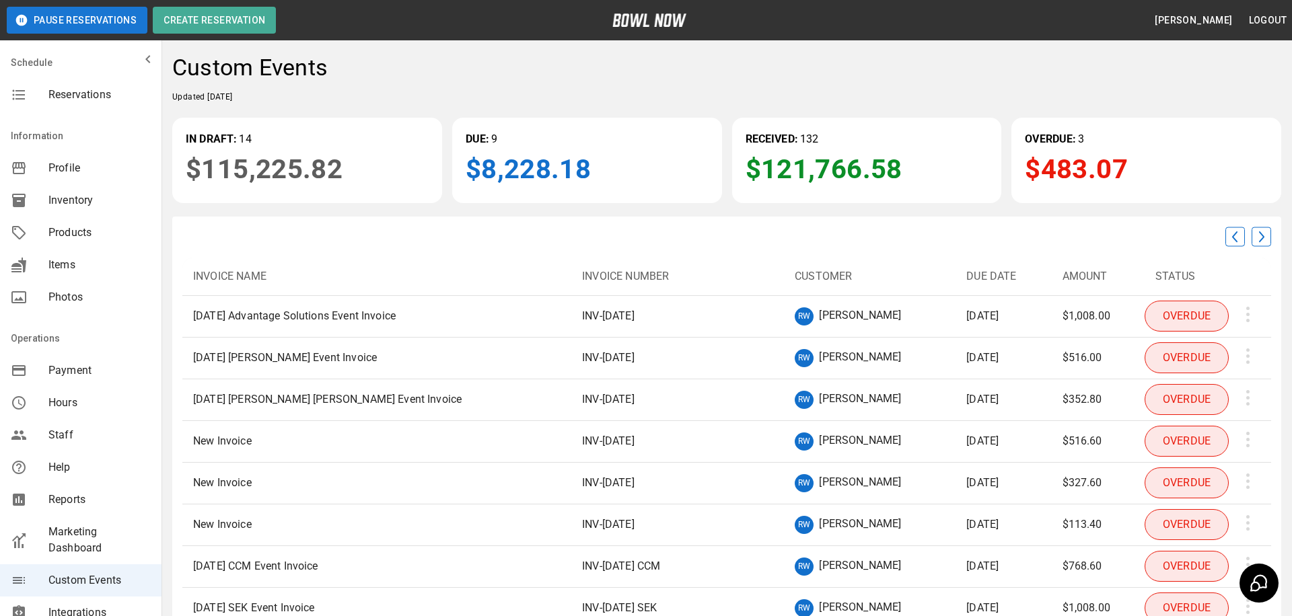
click at [1229, 236] on img at bounding box center [1235, 237] width 20 height 20
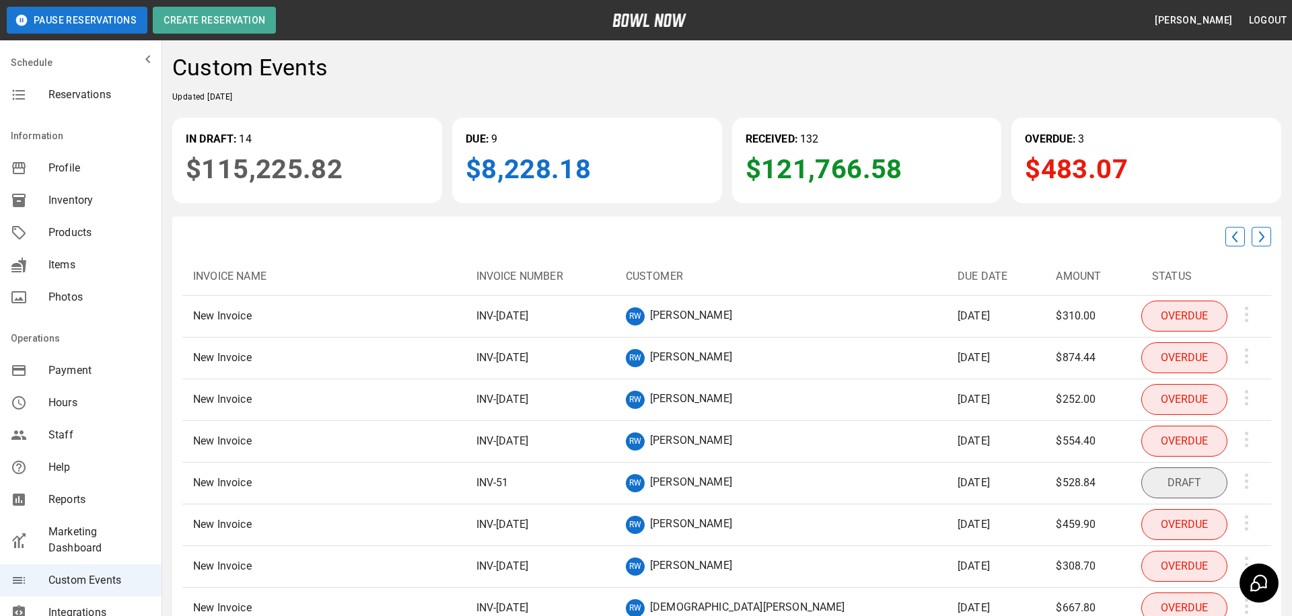
click at [1229, 236] on img at bounding box center [1235, 237] width 20 height 20
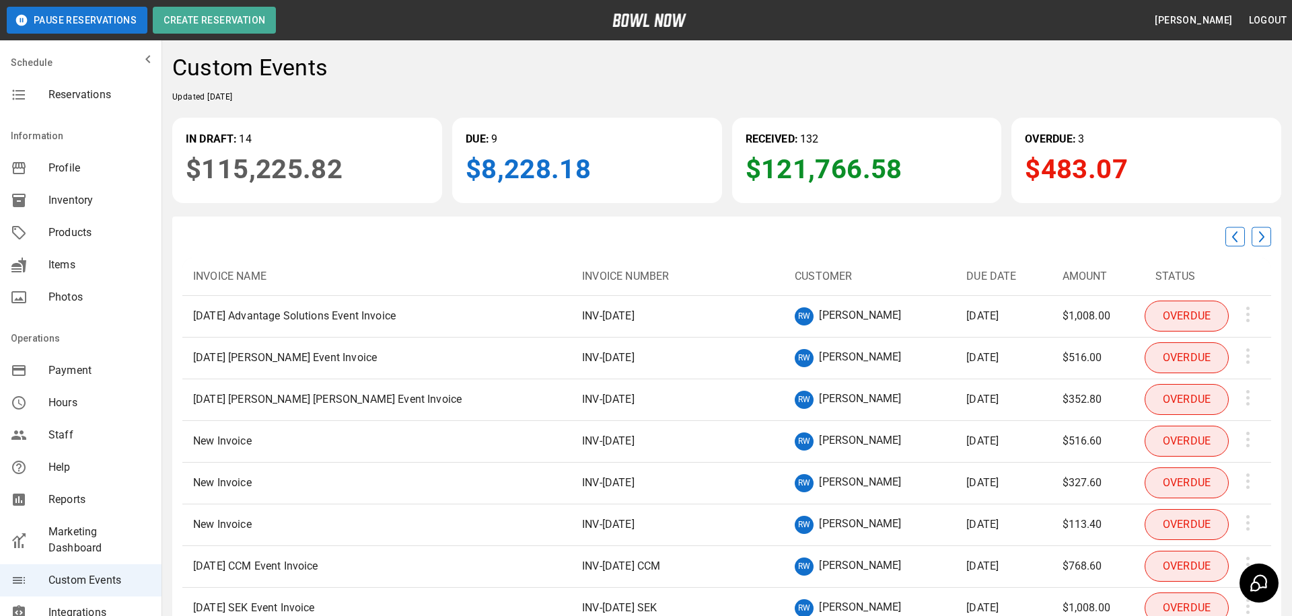
click at [1229, 236] on img at bounding box center [1235, 237] width 20 height 20
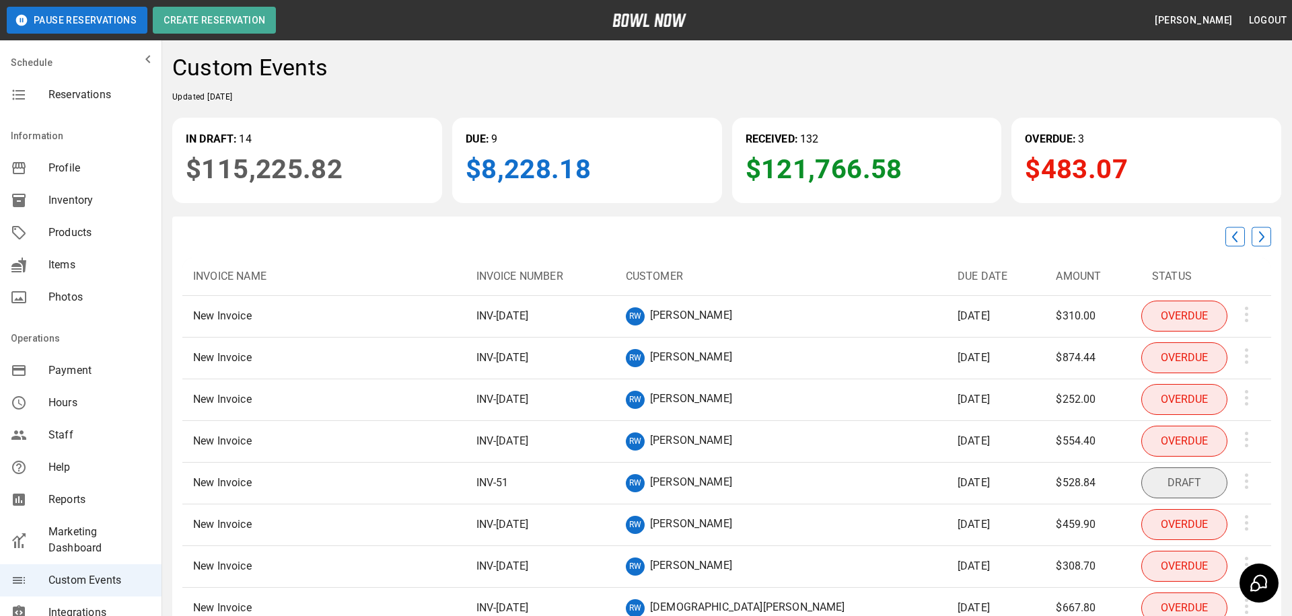
click at [1229, 236] on img at bounding box center [1235, 237] width 20 height 20
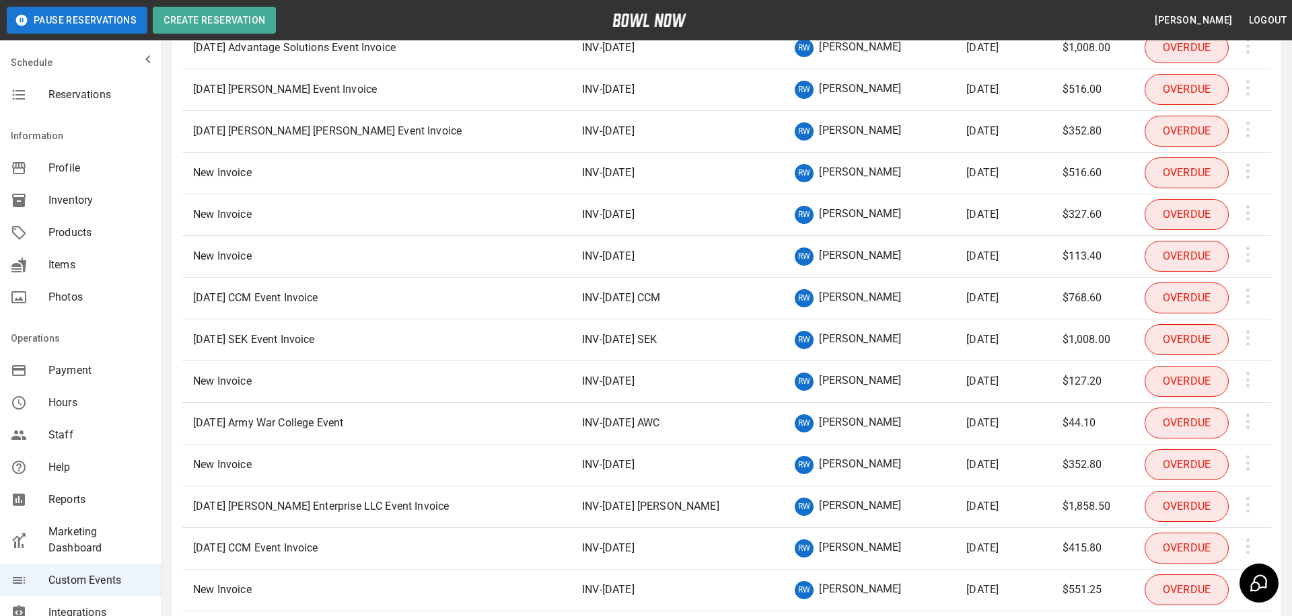
scroll to position [275, 0]
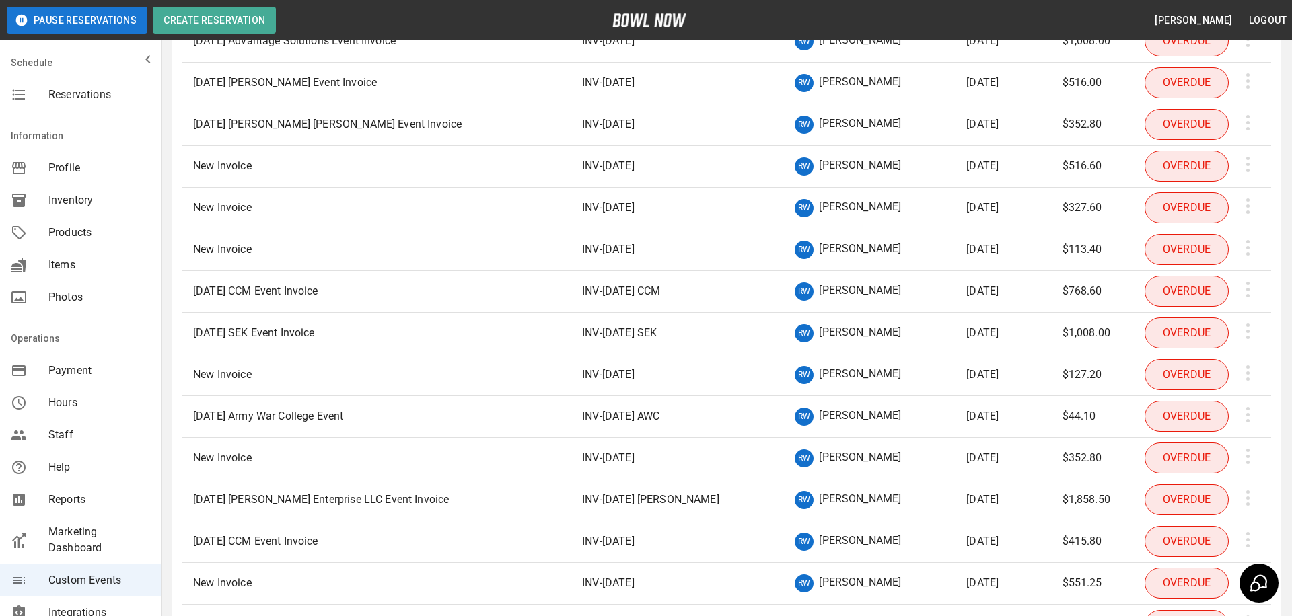
click at [382, 291] on td "[DATE] CCM Event Invoice" at bounding box center [376, 292] width 389 height 42
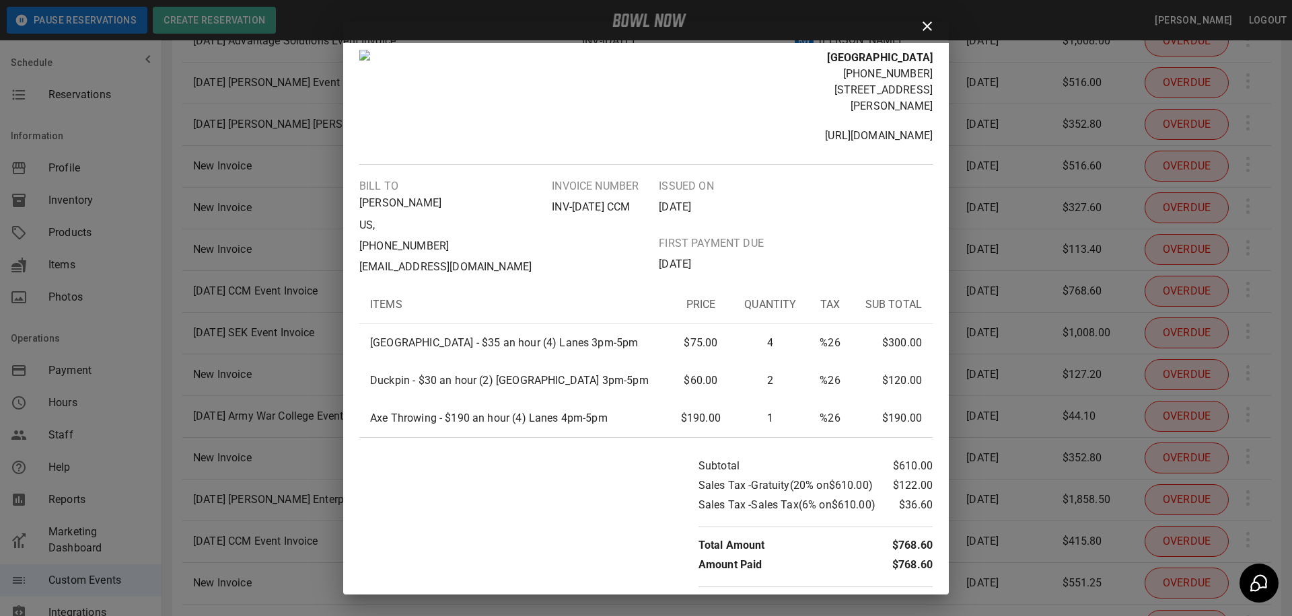
scroll to position [0, 0]
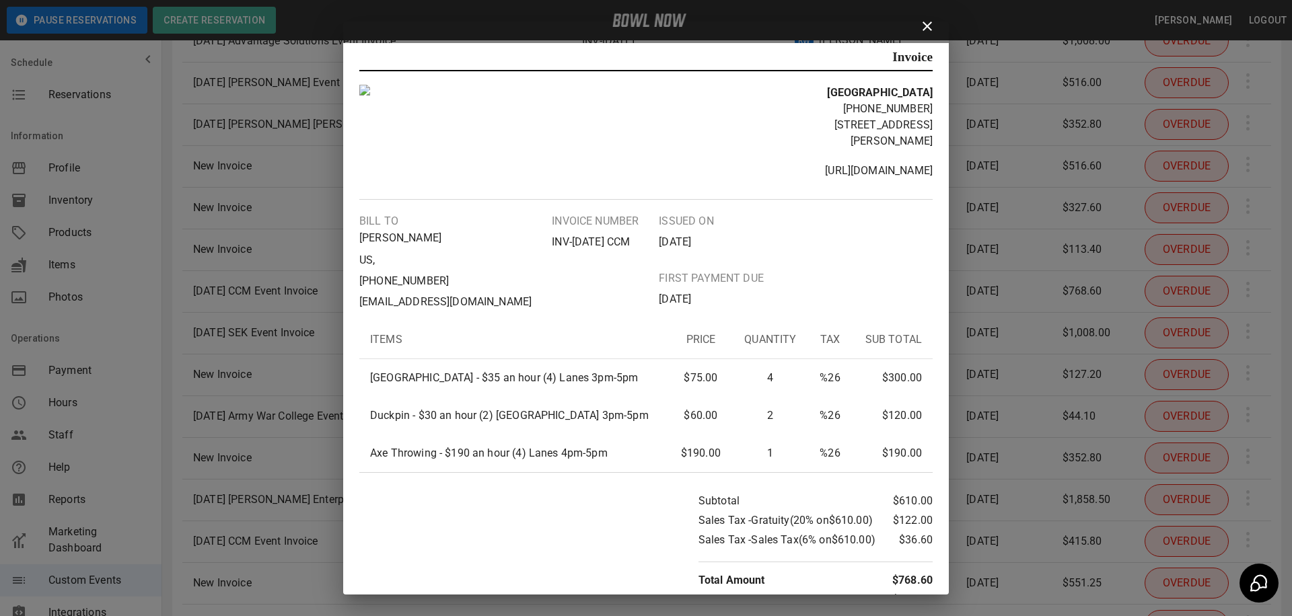
click at [925, 26] on icon at bounding box center [927, 26] width 16 height 16
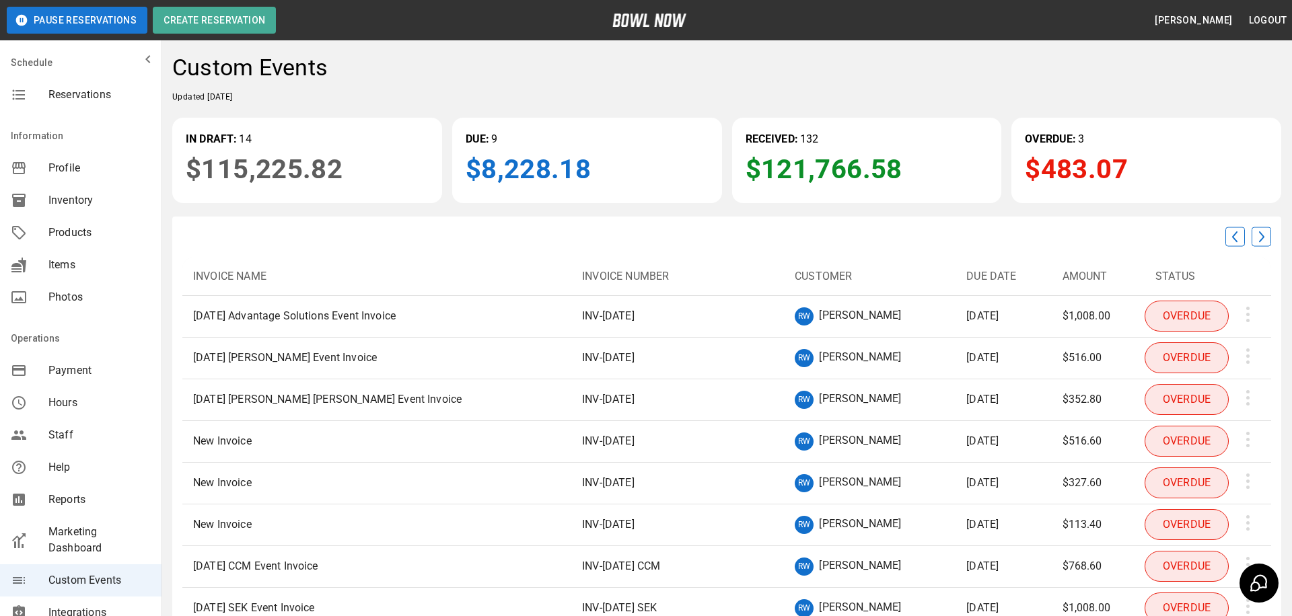
click at [819, 312] on p "[PERSON_NAME]" at bounding box center [860, 317] width 82 height 18
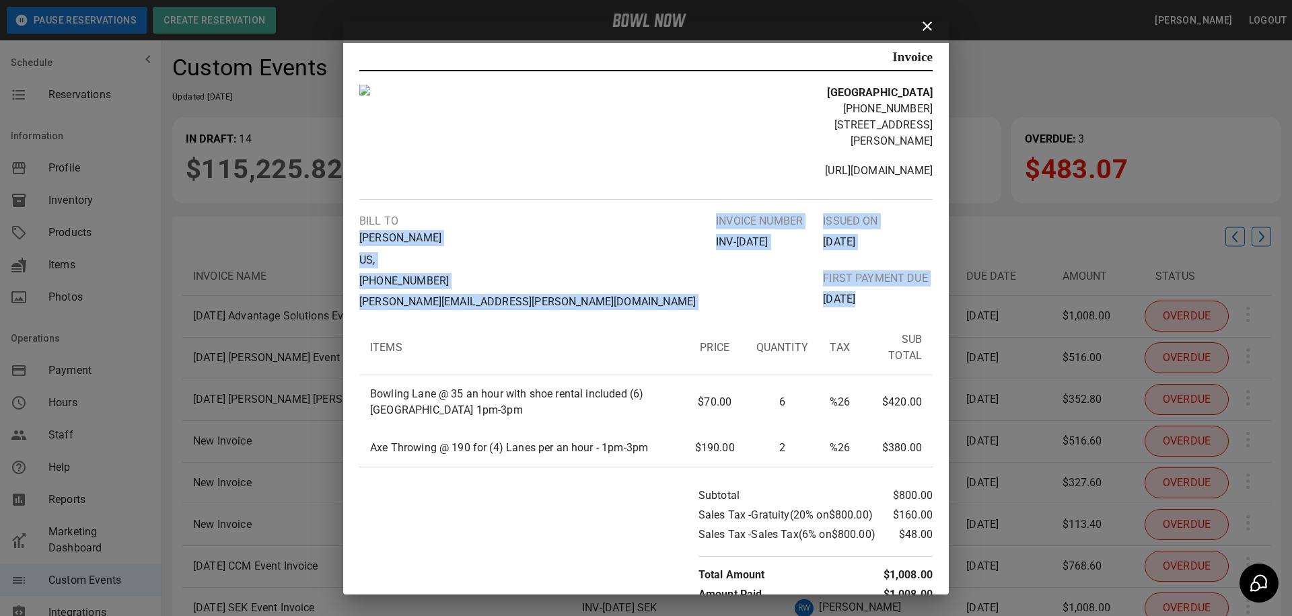
drag, startPoint x: 357, startPoint y: 221, endPoint x: 498, endPoint y: 304, distance: 163.2
click at [498, 304] on div "Invoice [GEOGRAPHIC_DATA] [PHONE_NUMBER] [STREET_ADDRESS][PERSON_NAME] [URL][DO…" at bounding box center [646, 319] width 606 height 552
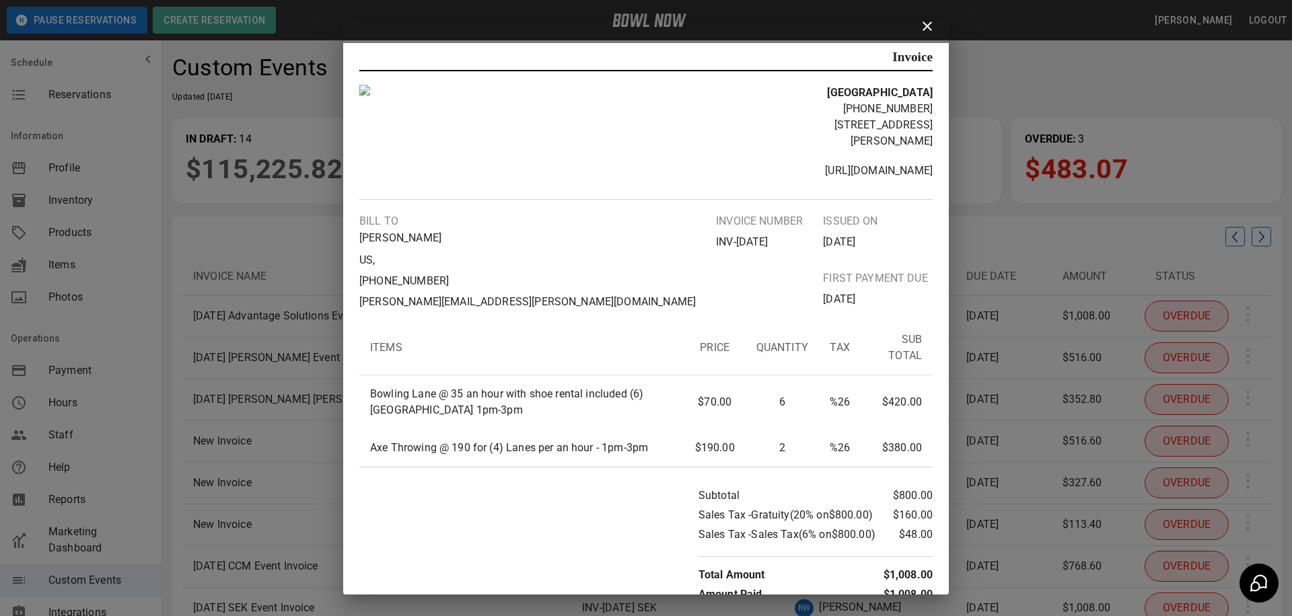
click at [481, 294] on p "[PERSON_NAME][EMAIL_ADDRESS][PERSON_NAME][DOMAIN_NAME]" at bounding box center [527, 302] width 336 height 16
drag, startPoint x: 488, startPoint y: 287, endPoint x: 339, endPoint y: 221, distance: 163.6
click at [339, 221] on div "Invoice [GEOGRAPHIC_DATA] [PHONE_NUMBER] [STREET_ADDRESS][PERSON_NAME] [URL][DO…" at bounding box center [646, 308] width 1292 height 616
click at [379, 234] on div "[PERSON_NAME] to [PERSON_NAME] US , [PHONE_NUMBER] [PERSON_NAME][EMAIL_ADDRESS]…" at bounding box center [527, 261] width 336 height 97
drag, startPoint x: 357, startPoint y: 222, endPoint x: 450, endPoint y: 219, distance: 92.9
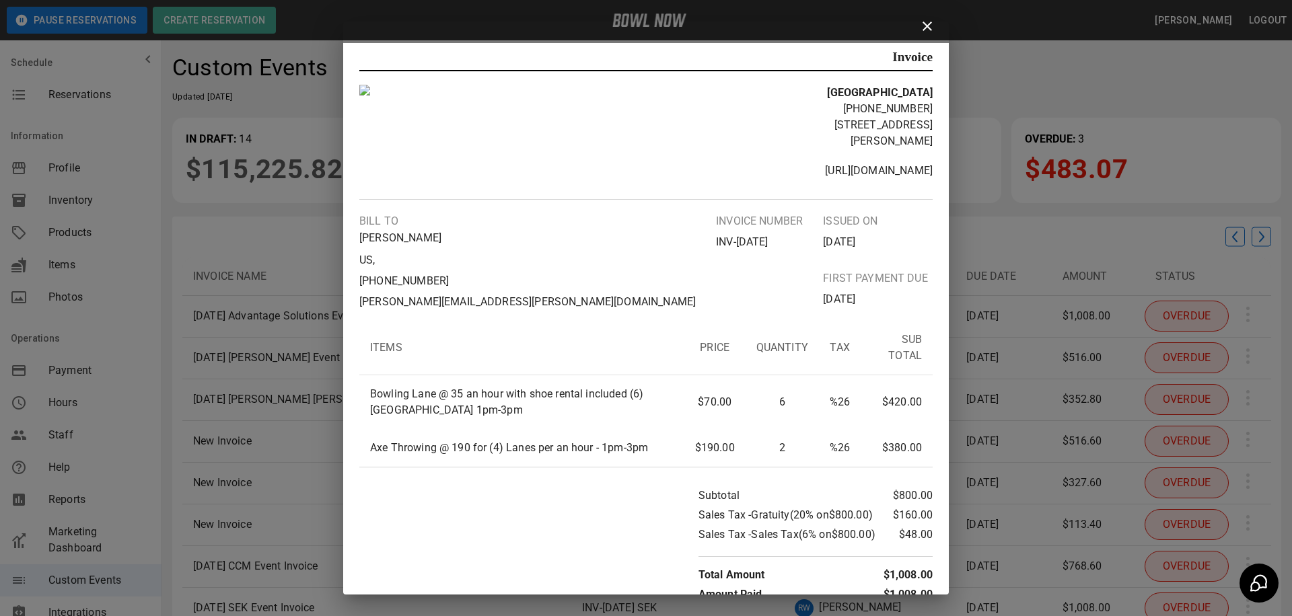
click at [451, 220] on div "Invoice [GEOGRAPHIC_DATA] [PHONE_NUMBER] [STREET_ADDRESS][PERSON_NAME] [URL][DO…" at bounding box center [646, 319] width 606 height 552
click at [922, 29] on icon at bounding box center [927, 26] width 16 height 16
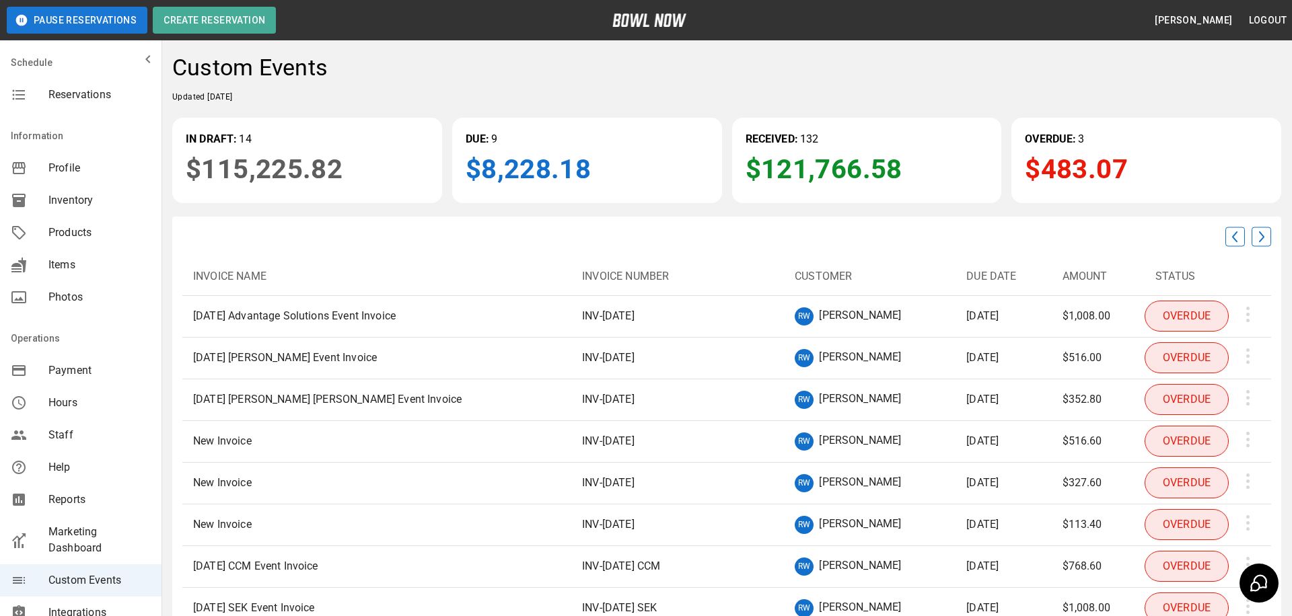
click at [819, 314] on p "[PERSON_NAME]" at bounding box center [860, 317] width 82 height 18
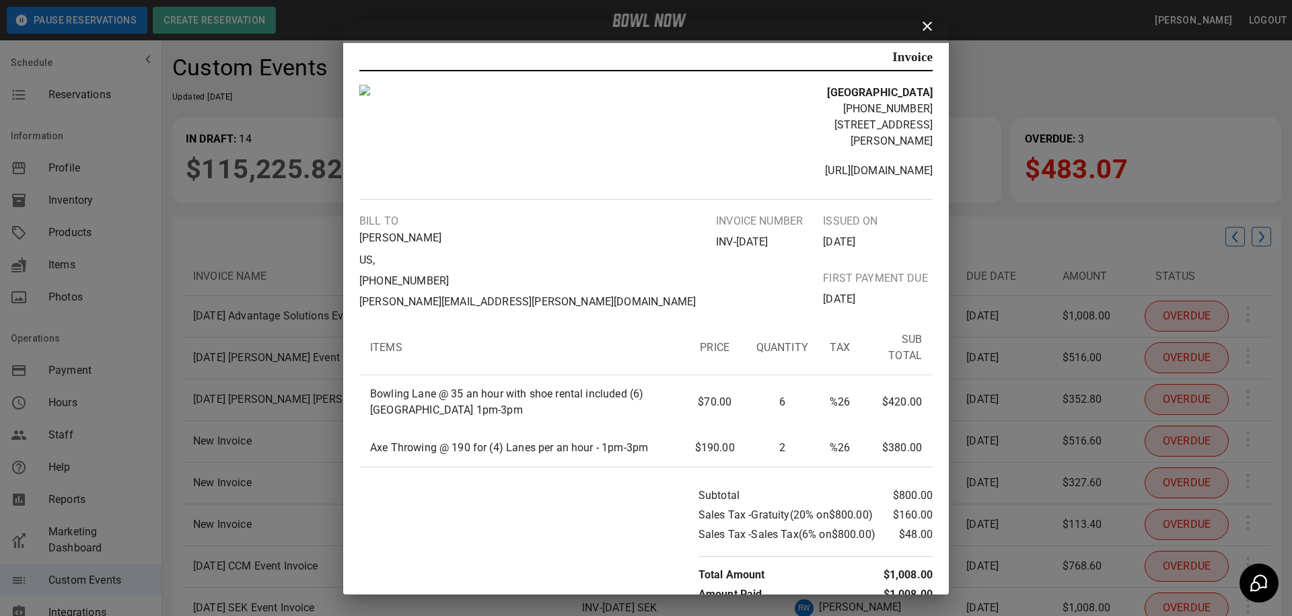
click at [980, 74] on div "Invoice [GEOGRAPHIC_DATA] [PHONE_NUMBER] [STREET_ADDRESS][PERSON_NAME] [URL][DO…" at bounding box center [646, 308] width 1292 height 616
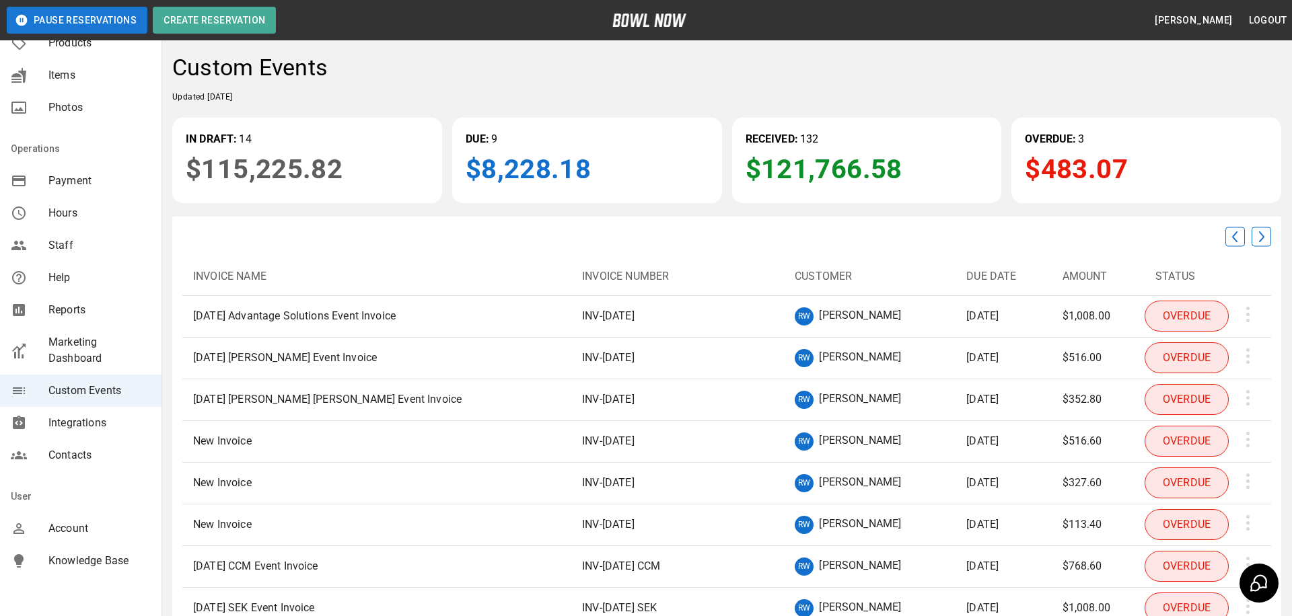
scroll to position [223, 0]
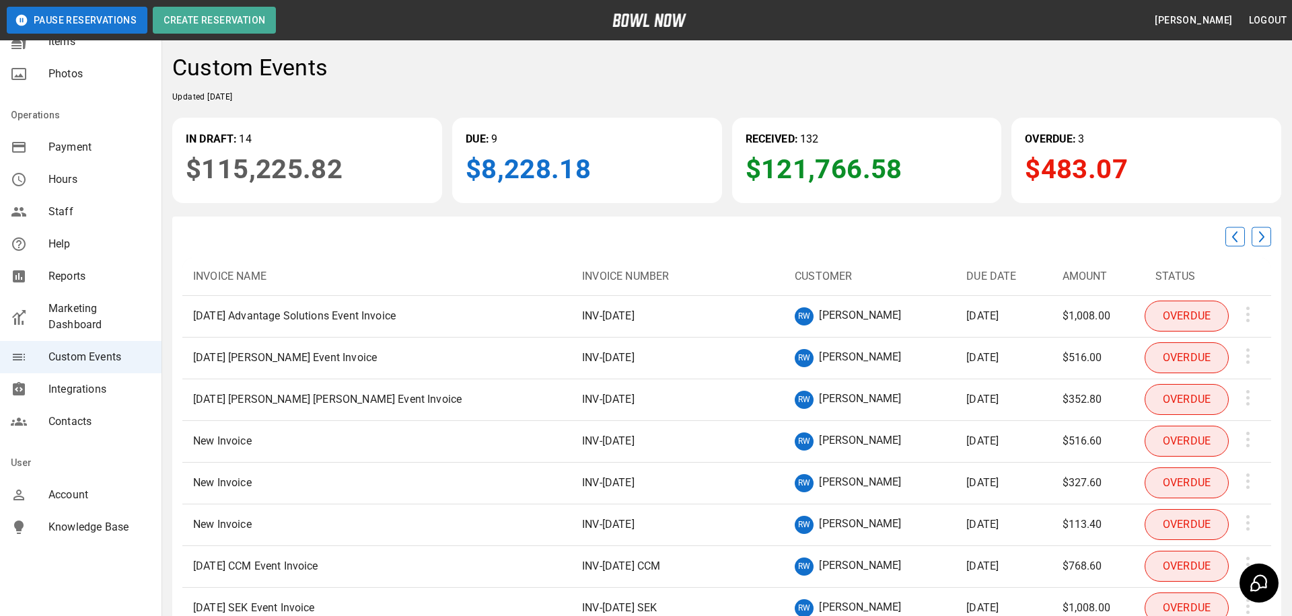
click at [85, 427] on span "Contacts" at bounding box center [99, 422] width 102 height 16
click at [81, 417] on span "Contacts" at bounding box center [99, 422] width 102 height 16
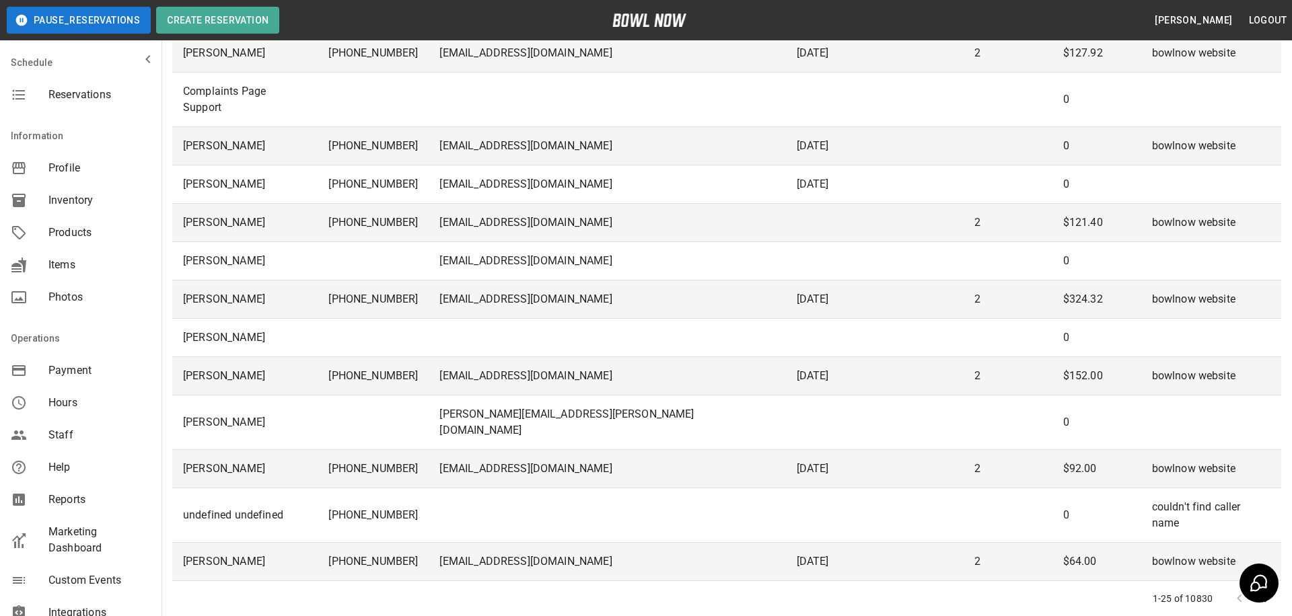
scroll to position [590, 0]
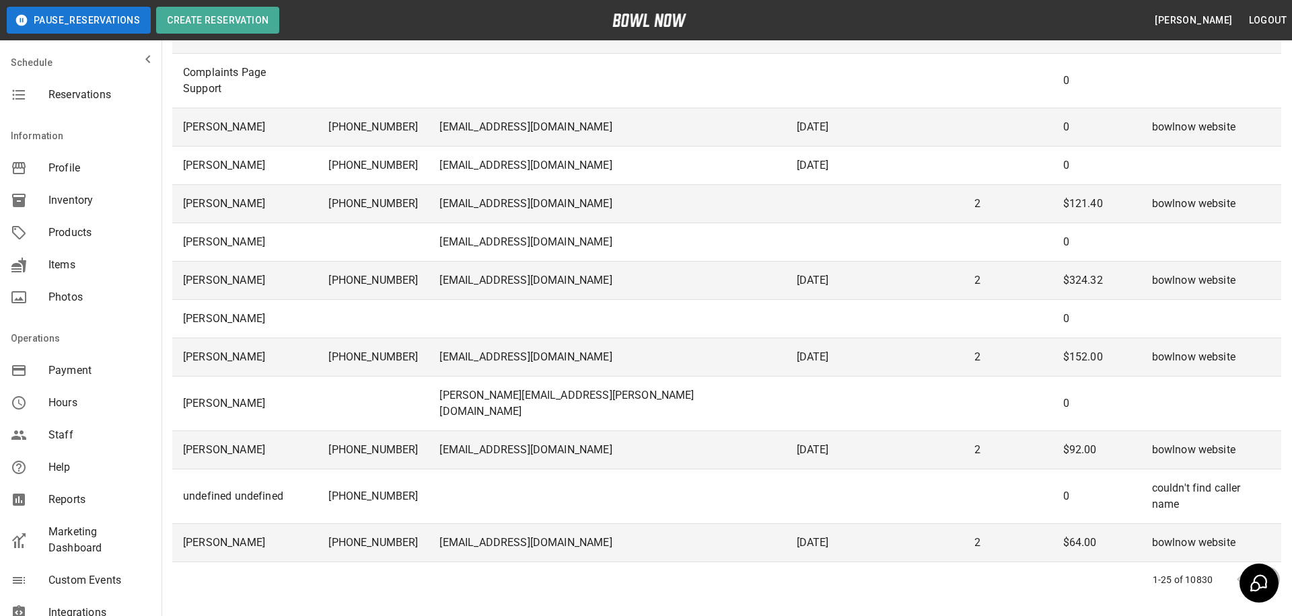
click at [1269, 572] on icon "Go to next page" at bounding box center [1266, 580] width 16 height 16
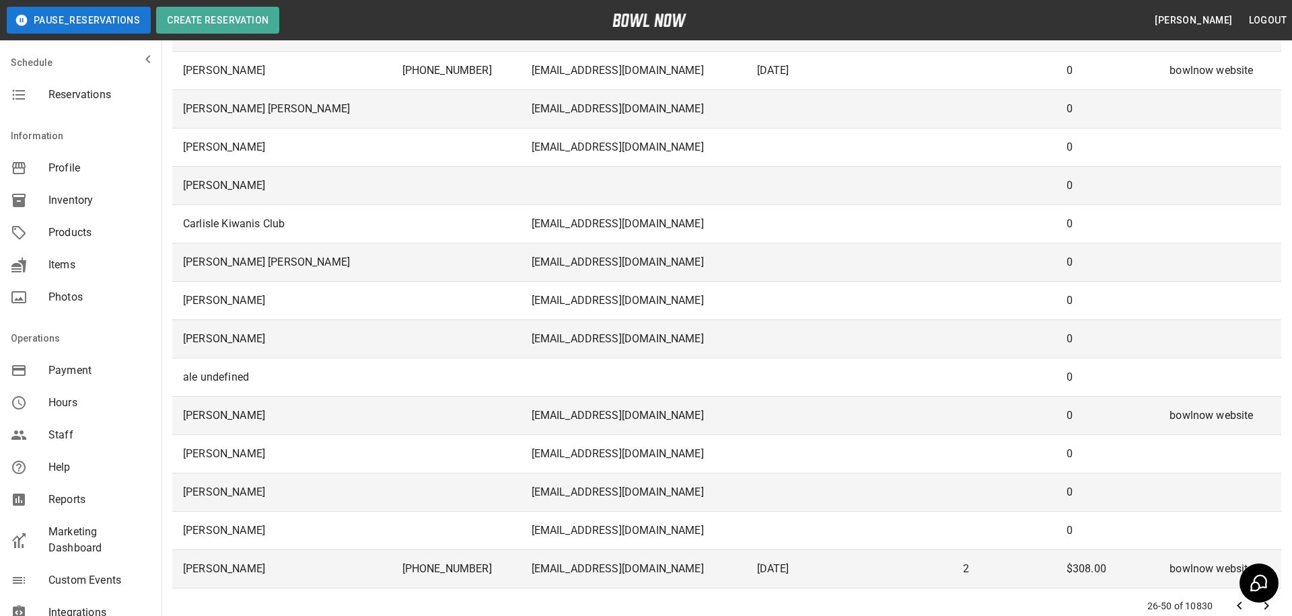
scroll to position [0, 0]
